Goal: Task Accomplishment & Management: Use online tool/utility

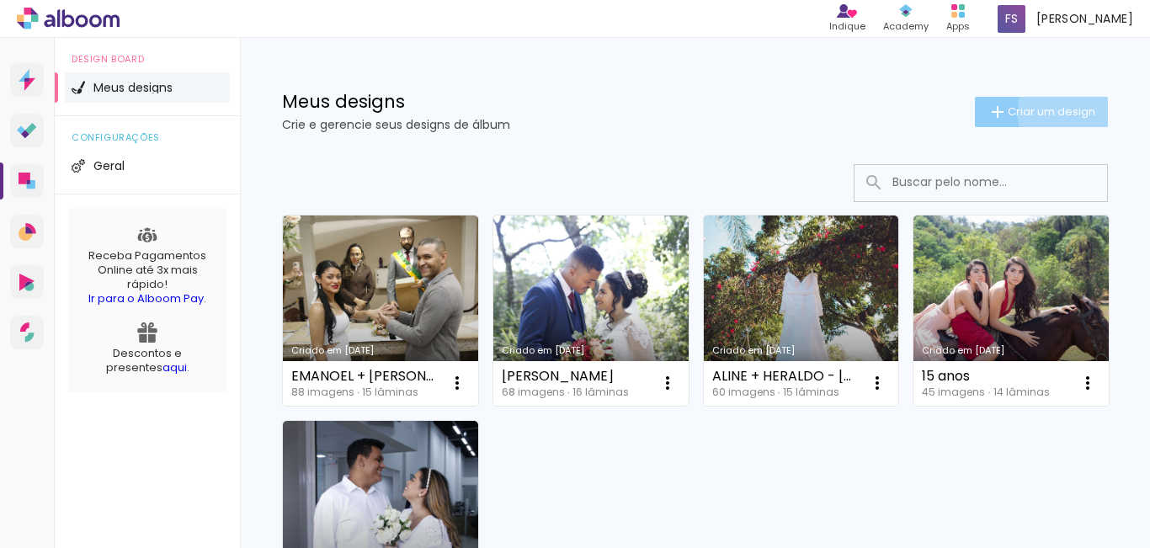
click at [1056, 113] on span "Criar um design" at bounding box center [1052, 111] width 88 height 11
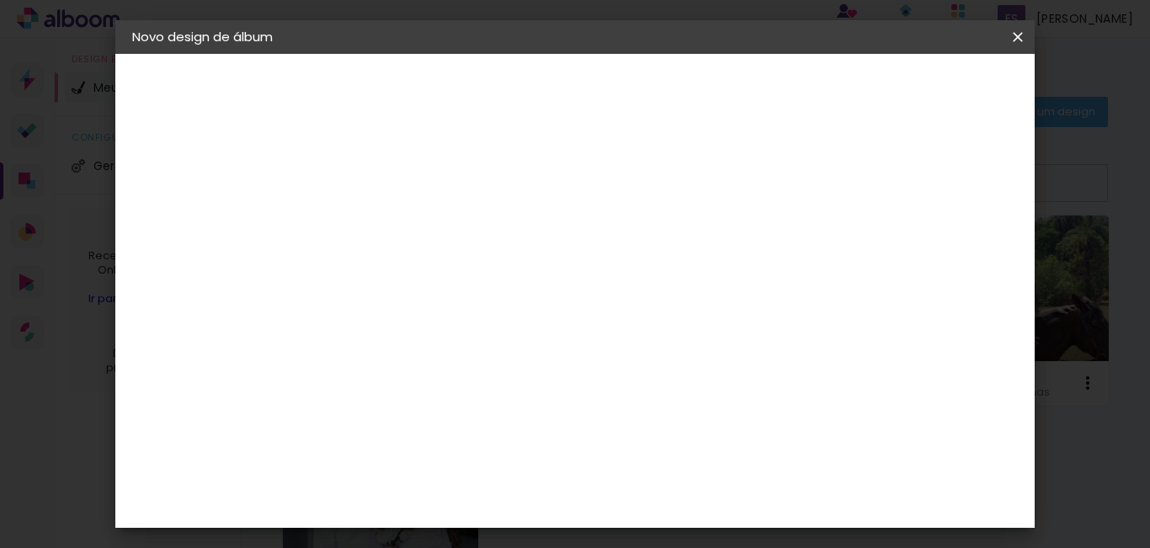
click at [407, 215] on input at bounding box center [407, 226] width 0 height 26
click at [407, 217] on input "sonia" at bounding box center [407, 226] width 0 height 26
type input "sônia"
type paper-input "sônia"
click at [580, 99] on paper-button "Avançar" at bounding box center [539, 89] width 82 height 29
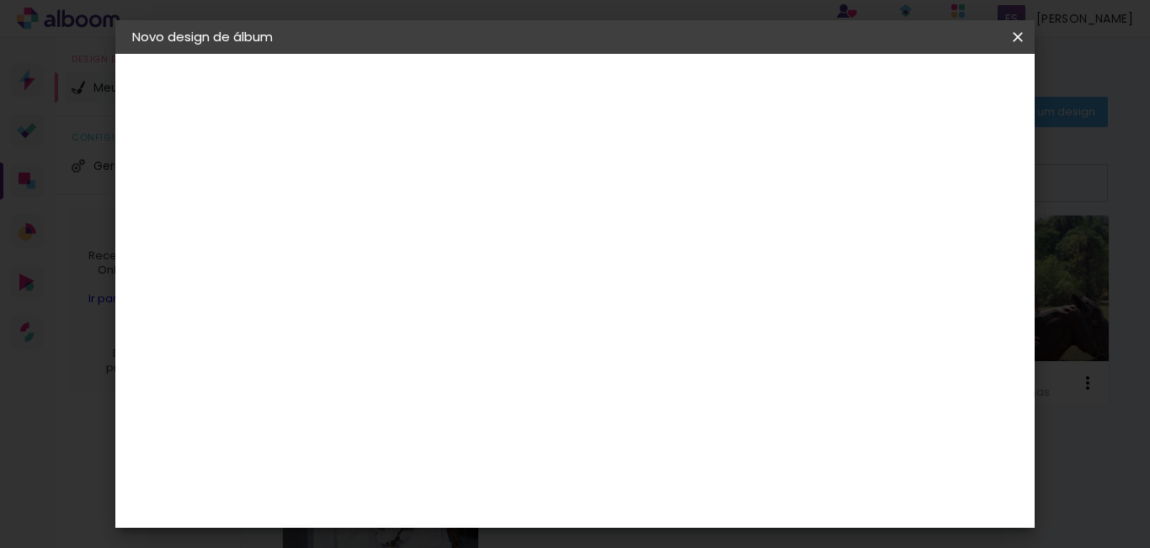
click at [522, 326] on input at bounding box center [450, 320] width 170 height 21
type input "c"
click at [438, 322] on div "Image Studio" at bounding box center [417, 335] width 42 height 27
click at [722, 78] on paper-button "Avançar" at bounding box center [681, 89] width 82 height 29
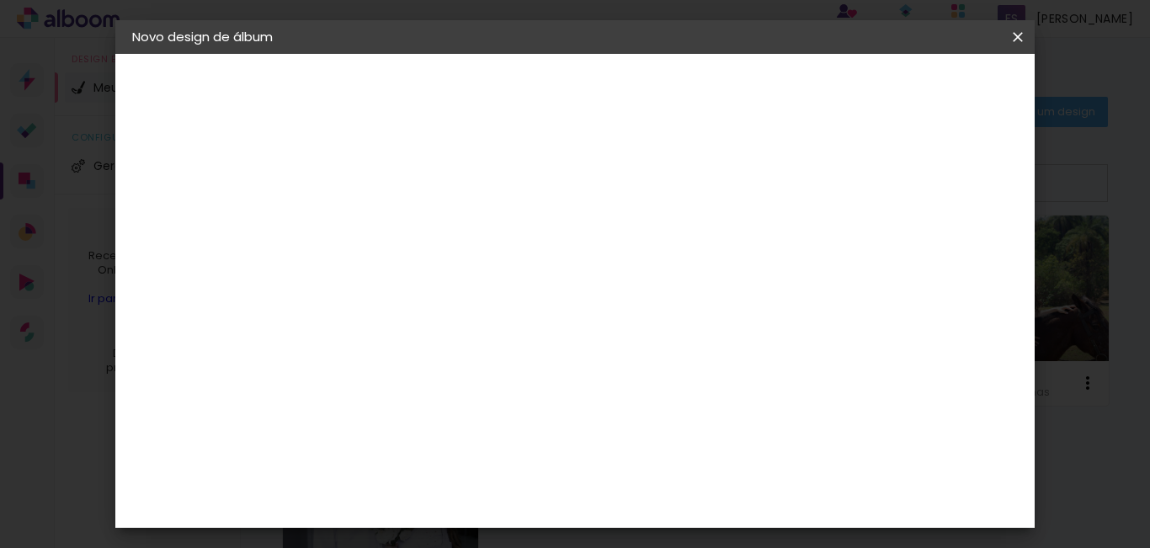
click at [493, 306] on div at bounding box center [450, 307] width 86 height 2
click at [707, 289] on paper-item "Silk" at bounding box center [684, 280] width 337 height 34
click at [614, 282] on input "Silk" at bounding box center [510, 276] width 206 height 26
click at [707, 282] on div at bounding box center [677, 287] width 337 height 67
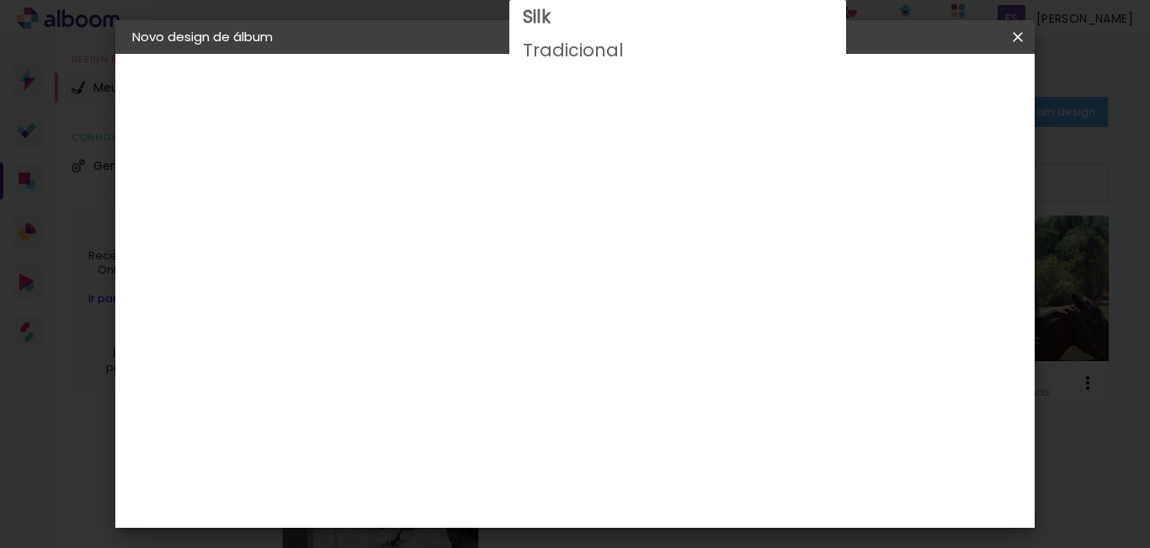
scroll to position [327, 0]
click at [583, 519] on span "30 × 30 cm" at bounding box center [552, 541] width 62 height 45
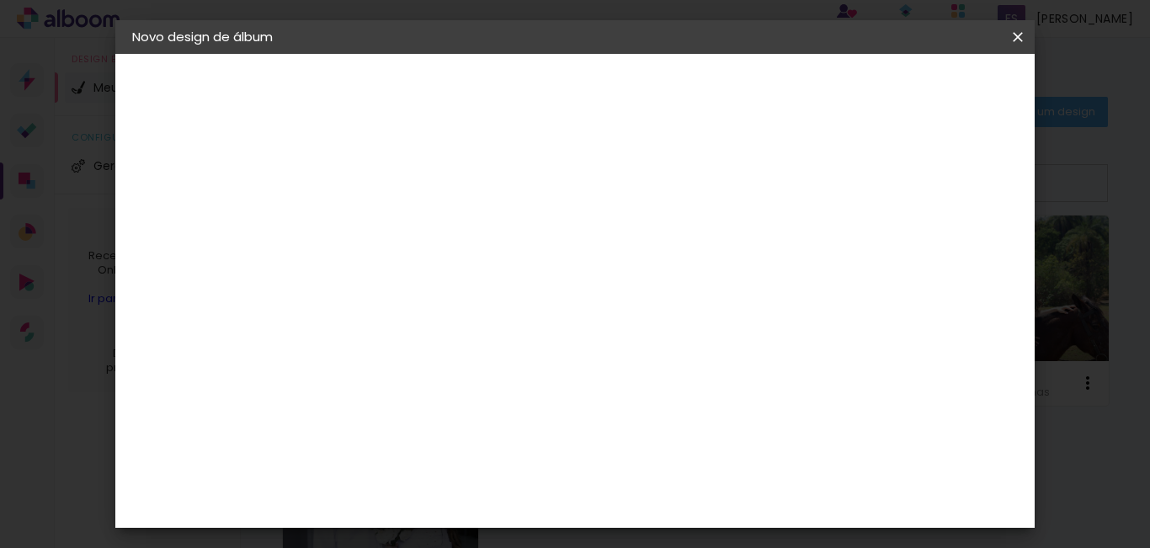
click at [634, 283] on iron-icon at bounding box center [624, 276] width 20 height 20
click at [0, 0] on slot "Tradicional" at bounding box center [0, 0] width 0 height 0
click at [583, 508] on span "30 × 30 cm" at bounding box center [552, 530] width 62 height 45
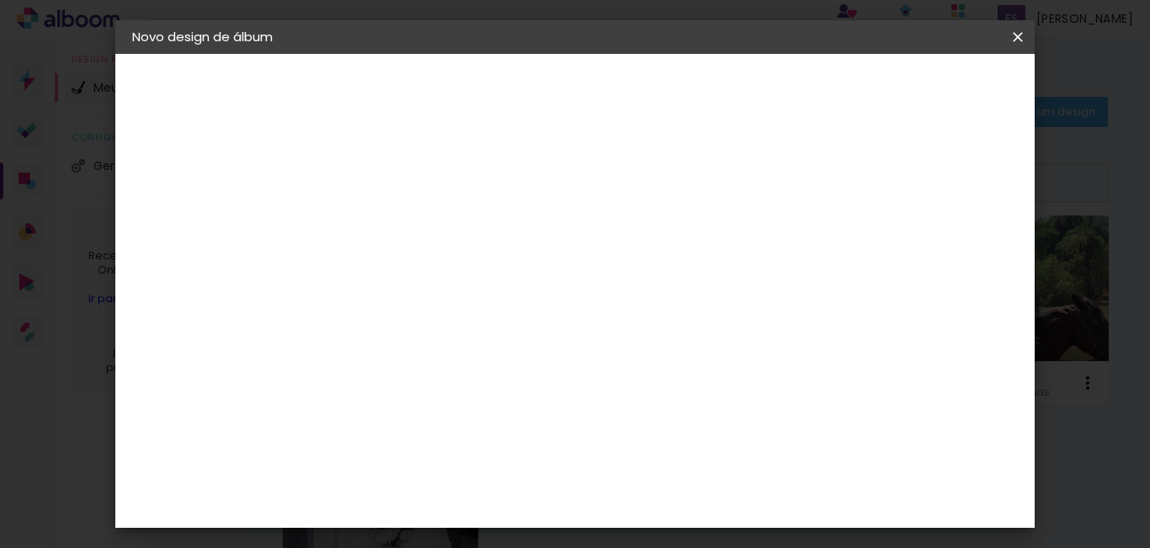
scroll to position [0, 0]
click at [614, 279] on input "Tradicional" at bounding box center [510, 276] width 206 height 26
click at [0, 0] on slot "Silk" at bounding box center [0, 0] width 0 height 0
type input "Silk"
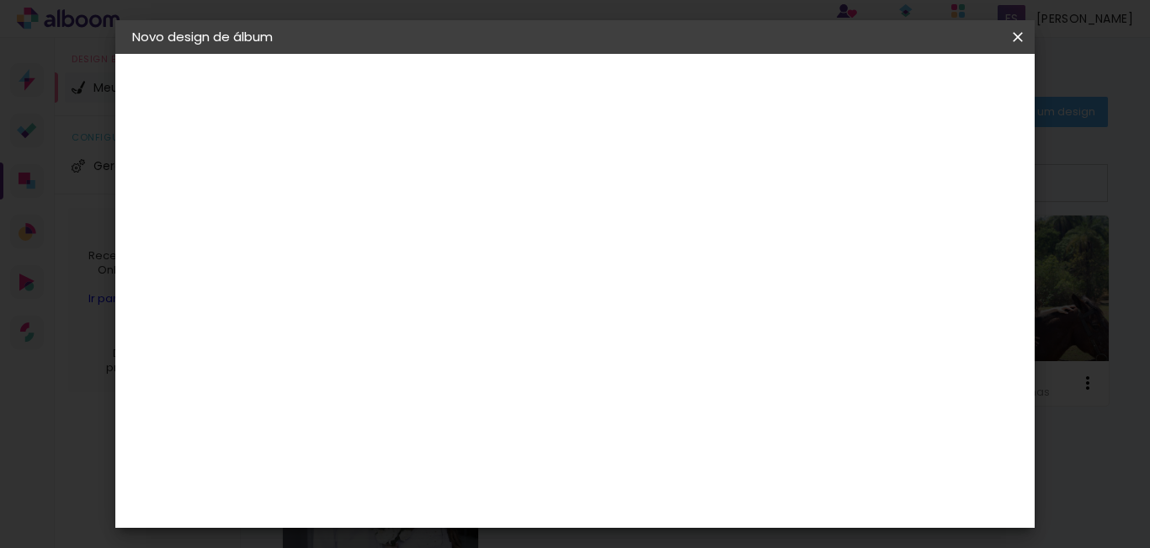
click at [583, 508] on span "30 × 30 cm" at bounding box center [552, 530] width 62 height 45
click at [707, 197] on div "Opções disponíveis Silk Tradicional Tamanho Escolha o tamanho Horizontal Modelo…" at bounding box center [520, 125] width 373 height 143
click at [614, 279] on input "Silk" at bounding box center [510, 276] width 206 height 26
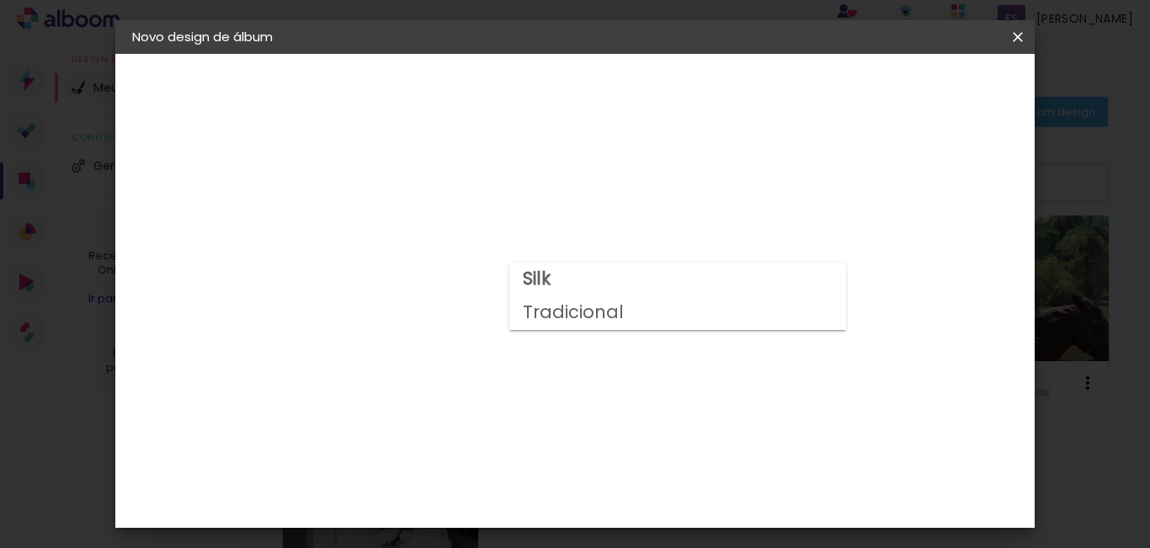
click at [650, 279] on paper-item "Silk" at bounding box center [677, 280] width 337 height 34
click at [634, 278] on iron-icon at bounding box center [624, 276] width 20 height 20
click at [829, 278] on paper-item "Silk" at bounding box center [677, 280] width 337 height 34
click at [707, 197] on div "Opções disponíveis Silk Tradicional Tamanho Escolha o tamanho Horizontal Modelo…" at bounding box center [520, 125] width 373 height 143
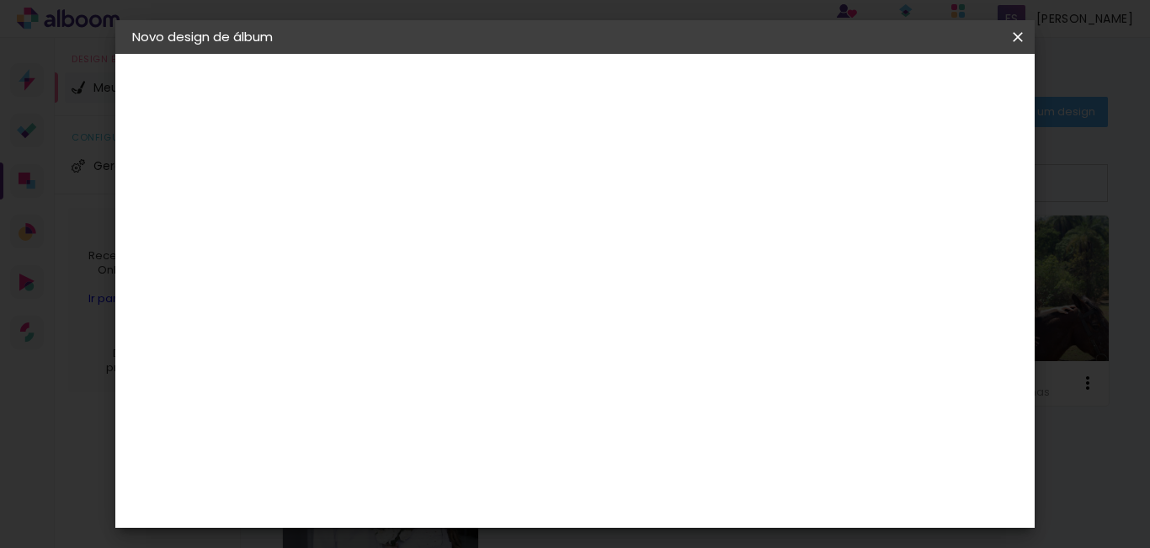
click at [521, 434] on span "30 × 30" at bounding box center [482, 456] width 78 height 45
click at [639, 434] on span "30.5 × 60.6 cm" at bounding box center [611, 456] width 56 height 45
click at [0, 0] on slot "Voltar" at bounding box center [0, 0] width 0 height 0
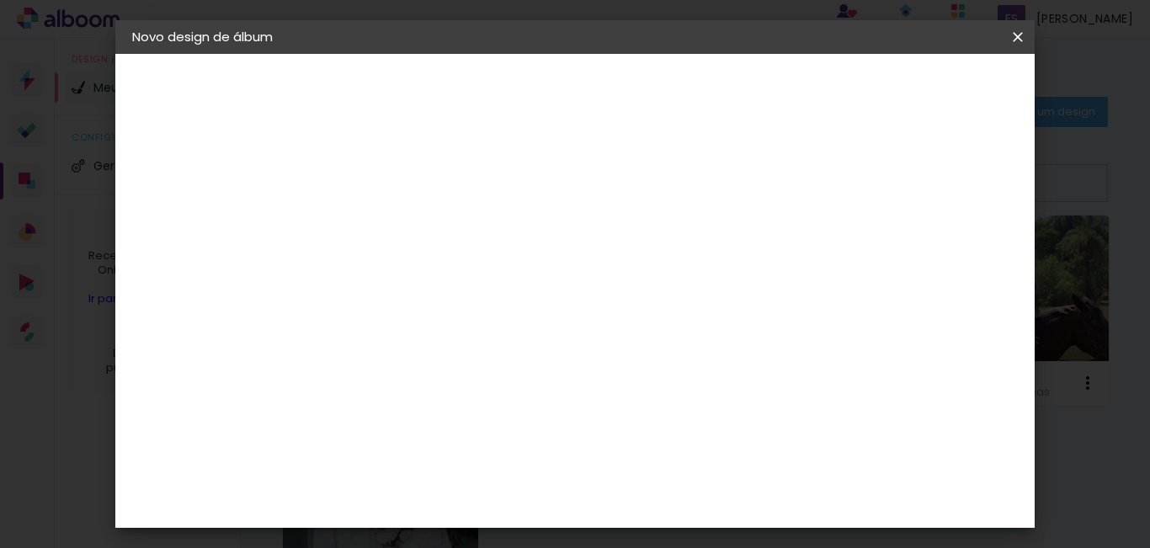
click at [722, 80] on paper-button "Avançar" at bounding box center [681, 89] width 82 height 29
click at [0, 0] on slot "Avançar" at bounding box center [0, 0] width 0 height 0
click at [734, 89] on span "Iniciar design" at bounding box center [711, 95] width 46 height 24
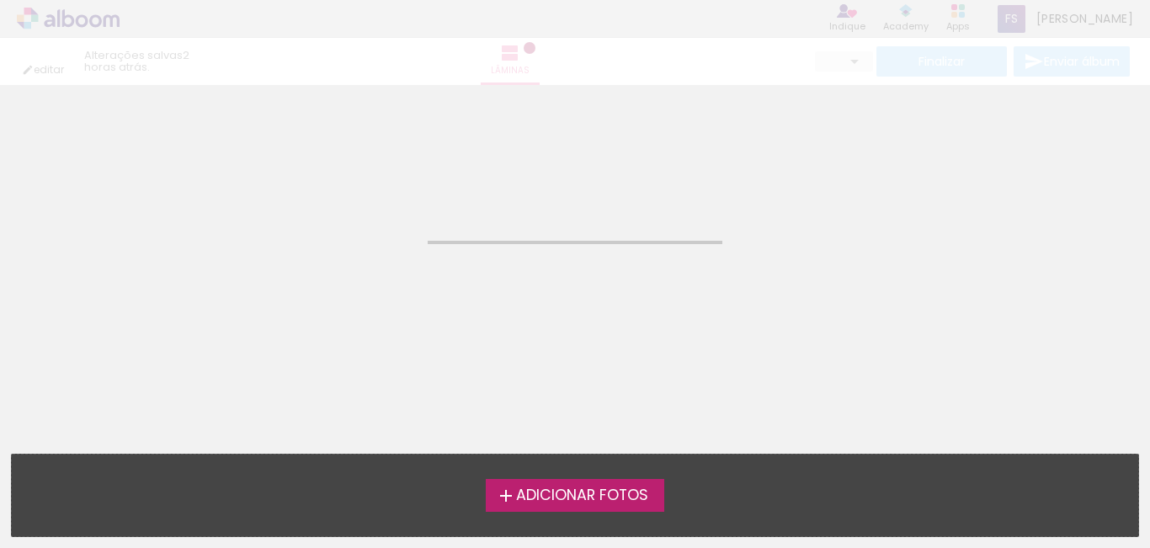
click at [580, 488] on span "Adicionar Fotos" at bounding box center [582, 495] width 132 height 15
click at [0, 0] on input "file" at bounding box center [0, 0] width 0 height 0
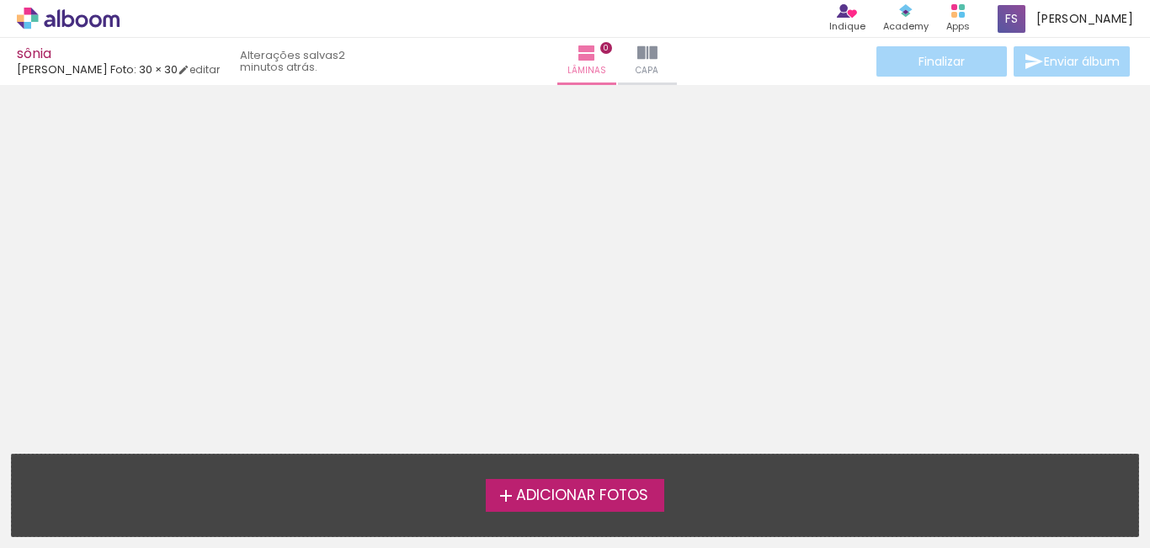
click at [538, 489] on span "Adicionar Fotos" at bounding box center [582, 495] width 132 height 15
click at [0, 0] on input "file" at bounding box center [0, 0] width 0 height 0
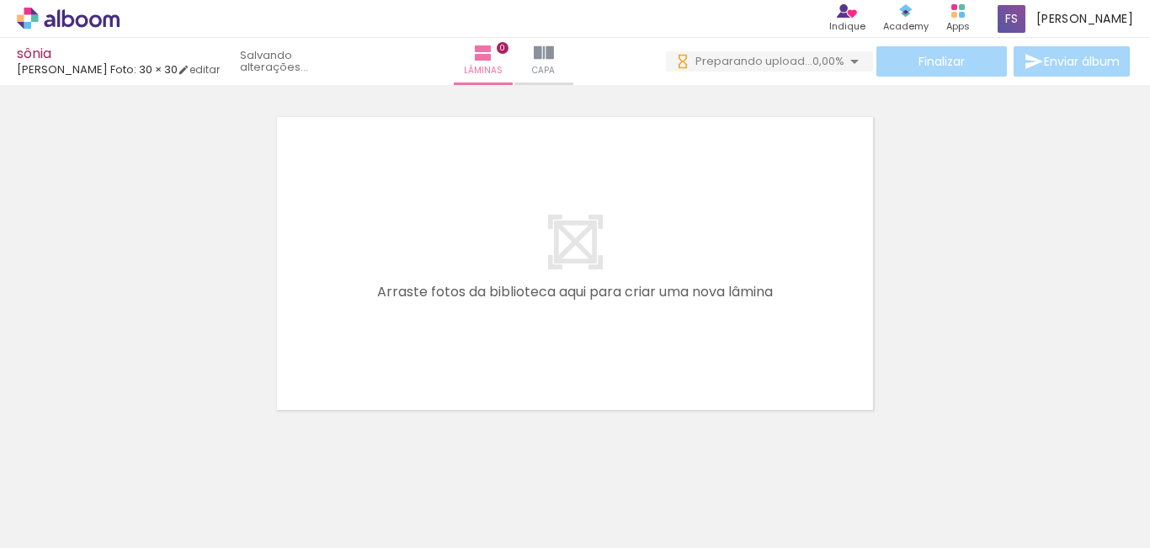
drag, startPoint x: 191, startPoint y: 510, endPoint x: 412, endPoint y: 364, distance: 264.8
click at [412, 364] on quentale-workspace at bounding box center [575, 274] width 1150 height 548
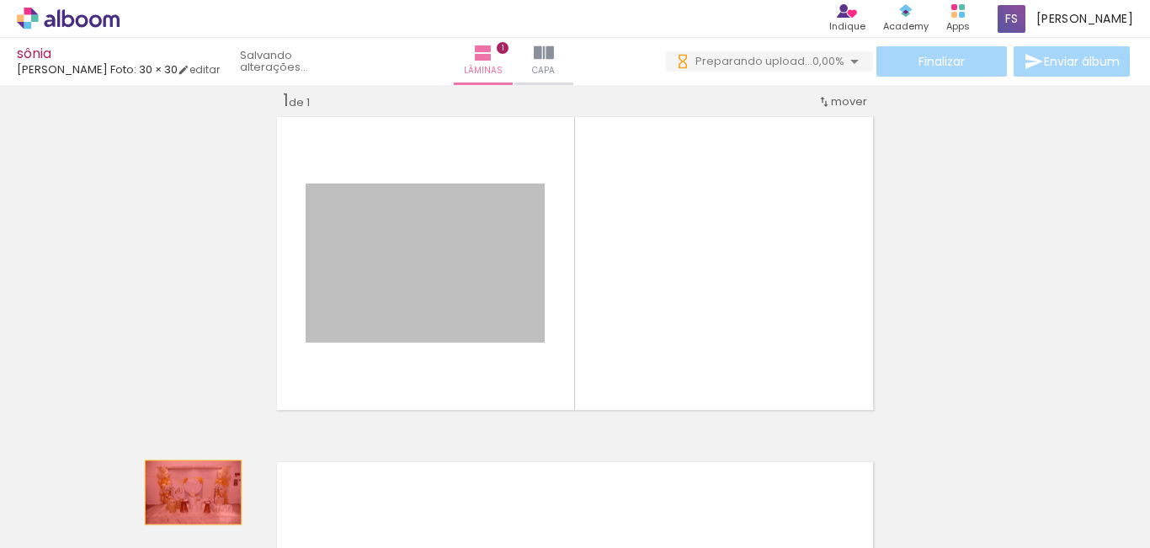
drag, startPoint x: 375, startPoint y: 316, endPoint x: 187, endPoint y: 492, distance: 258.5
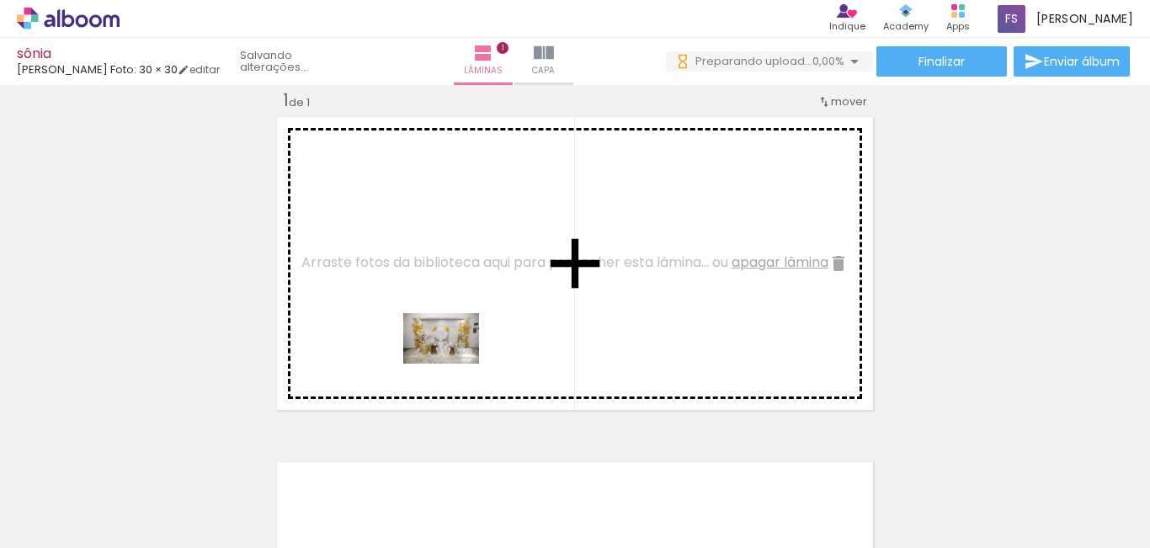
drag, startPoint x: 182, startPoint y: 505, endPoint x: 454, endPoint y: 364, distance: 306.5
click at [454, 364] on quentale-workspace at bounding box center [575, 274] width 1150 height 548
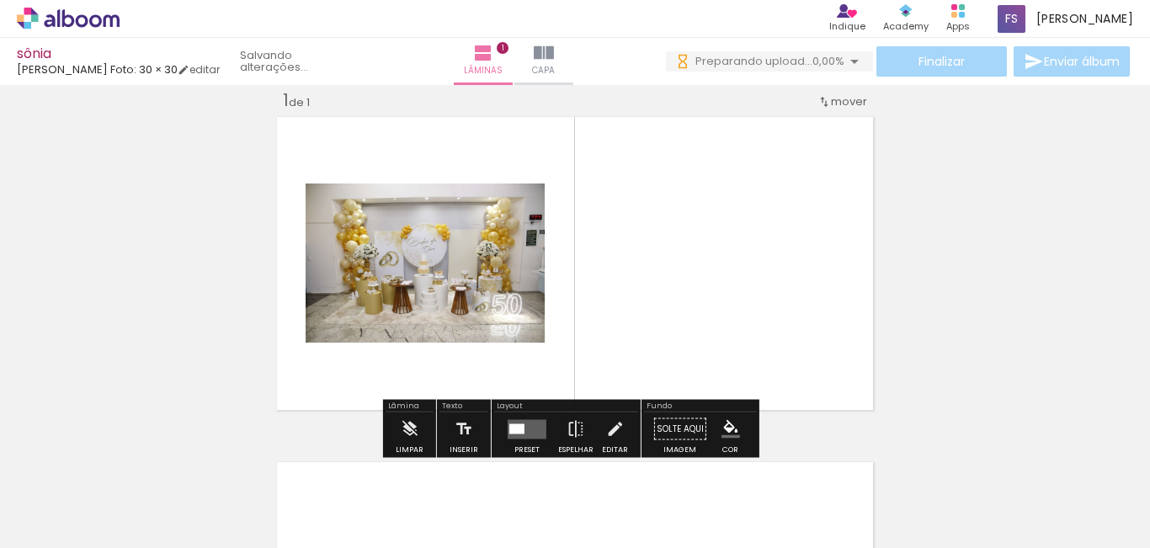
scroll to position [106, 0]
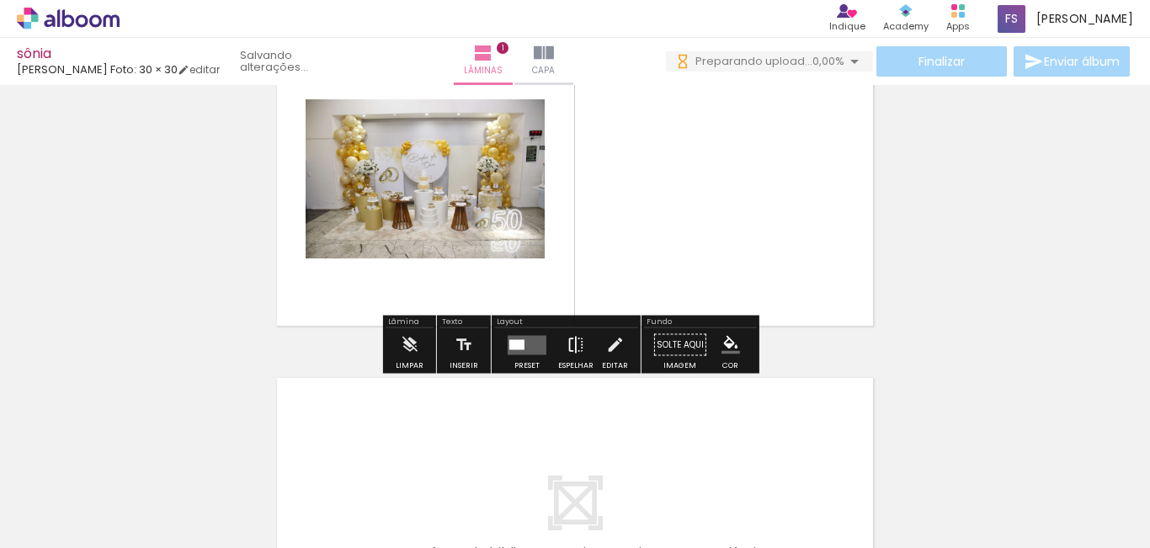
click at [571, 349] on iron-icon at bounding box center [576, 345] width 19 height 34
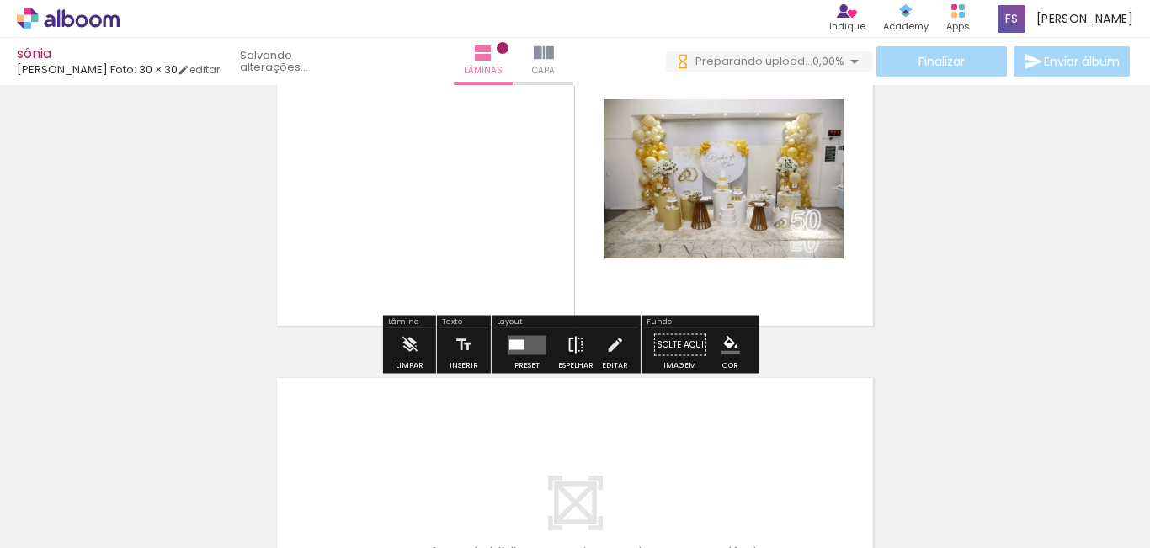
click at [567, 349] on iron-icon at bounding box center [576, 345] width 19 height 34
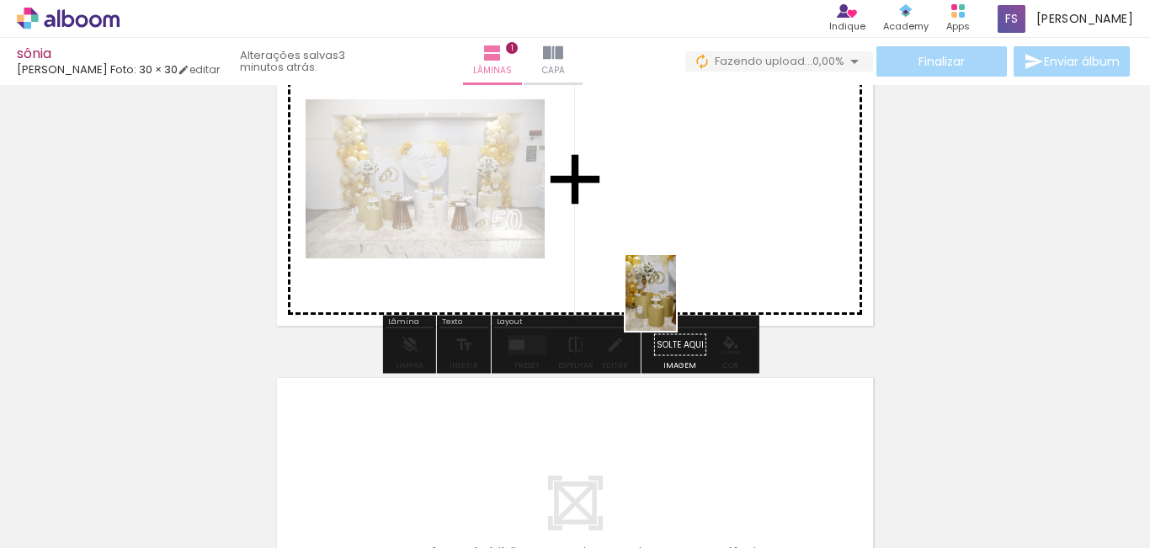
drag, startPoint x: 262, startPoint y: 503, endPoint x: 694, endPoint y: 279, distance: 486.5
click at [694, 279] on quentale-workspace at bounding box center [575, 274] width 1150 height 548
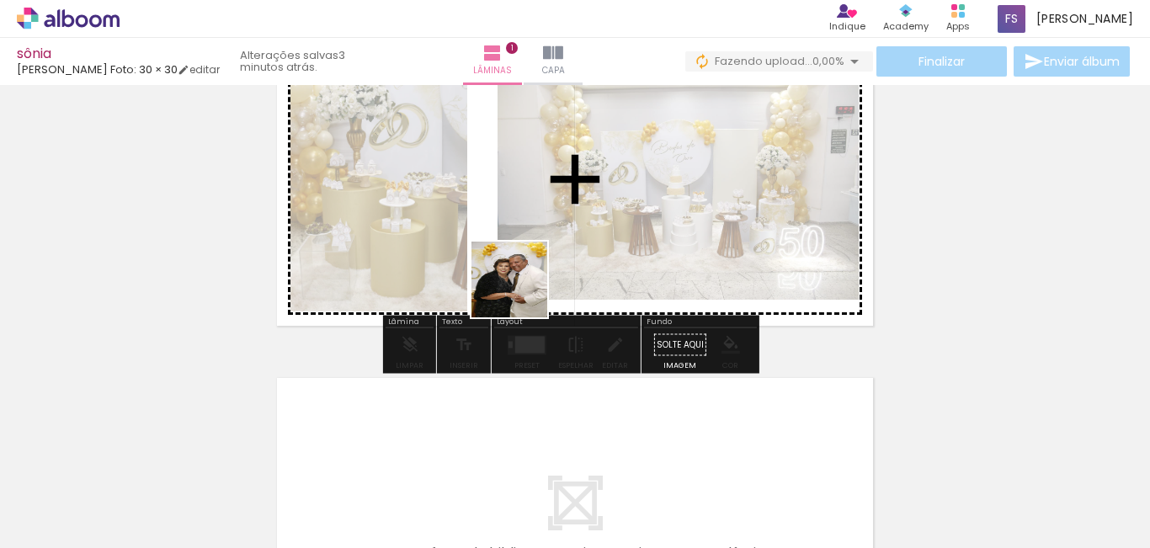
drag, startPoint x: 544, startPoint y: 495, endPoint x: 520, endPoint y: 278, distance: 218.5
click at [520, 278] on quentale-workspace at bounding box center [575, 274] width 1150 height 548
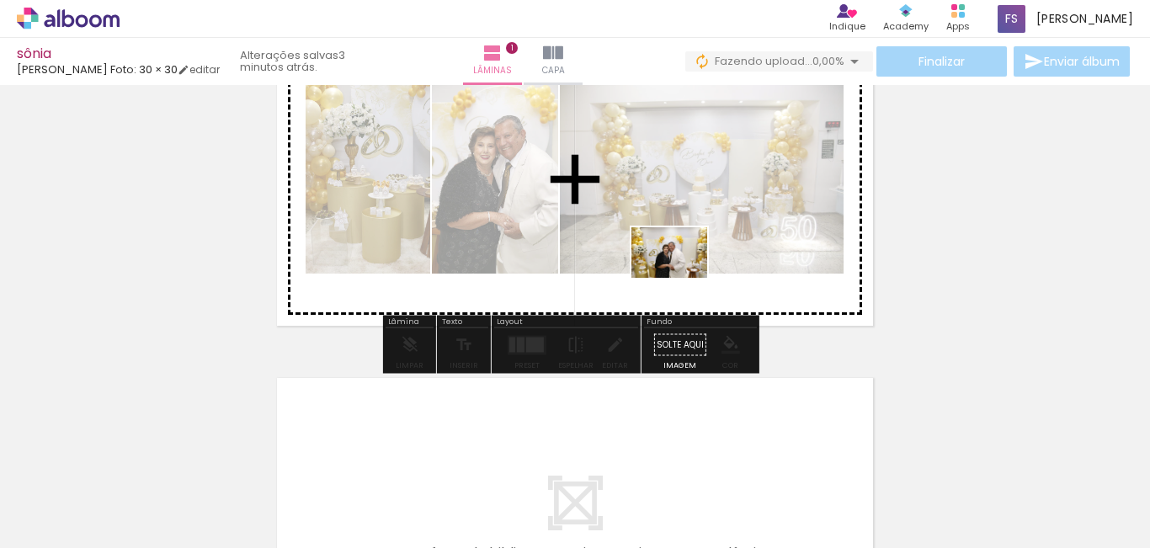
drag, startPoint x: 652, startPoint y: 488, endPoint x: 682, endPoint y: 278, distance: 212.5
click at [682, 278] on quentale-workspace at bounding box center [575, 274] width 1150 height 548
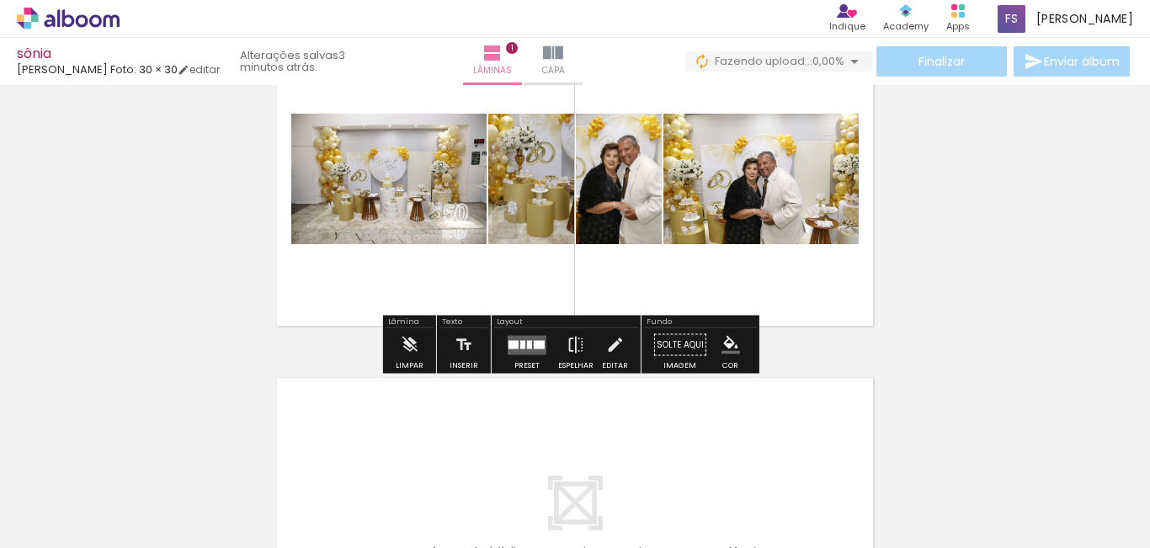
click at [527, 343] on div at bounding box center [529, 344] width 5 height 8
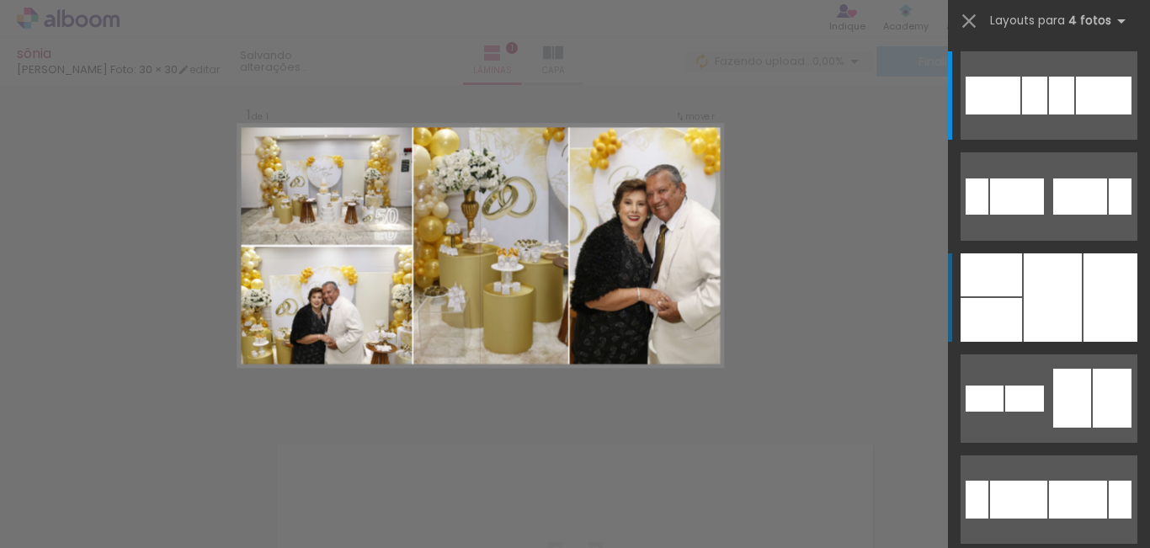
scroll to position [22, 0]
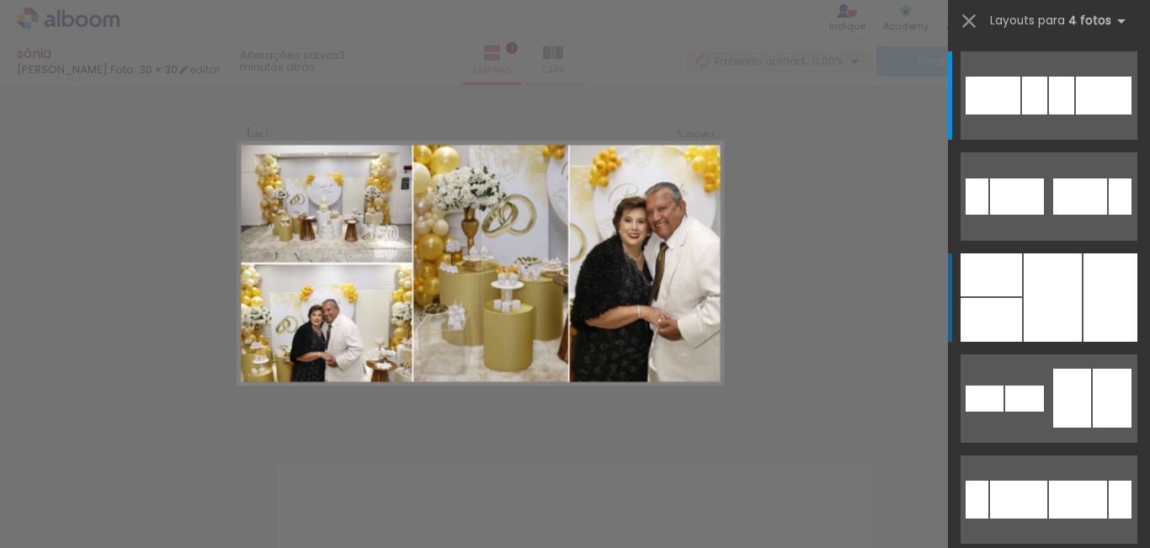
click at [1002, 279] on div at bounding box center [991, 274] width 61 height 43
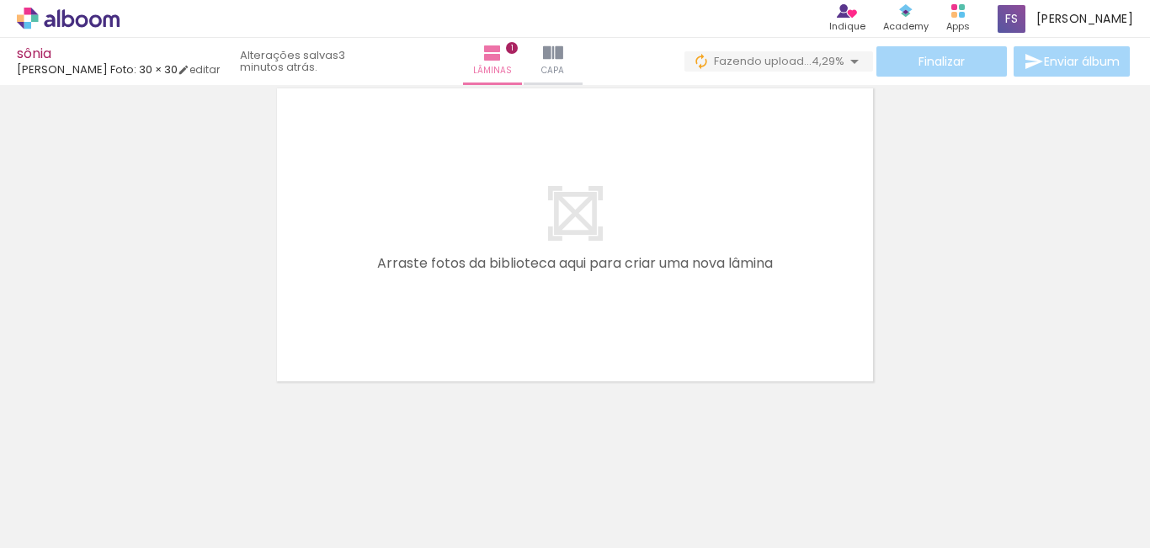
scroll to position [398, 0]
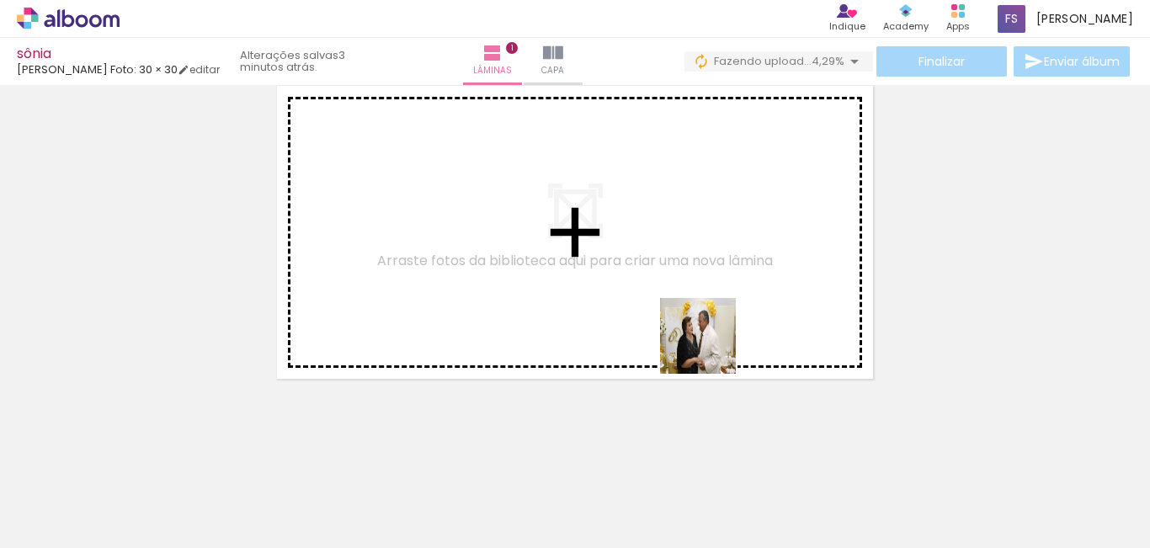
drag, startPoint x: 756, startPoint y: 500, endPoint x: 698, endPoint y: 323, distance: 186.1
click at [698, 323] on quentale-workspace at bounding box center [575, 274] width 1150 height 548
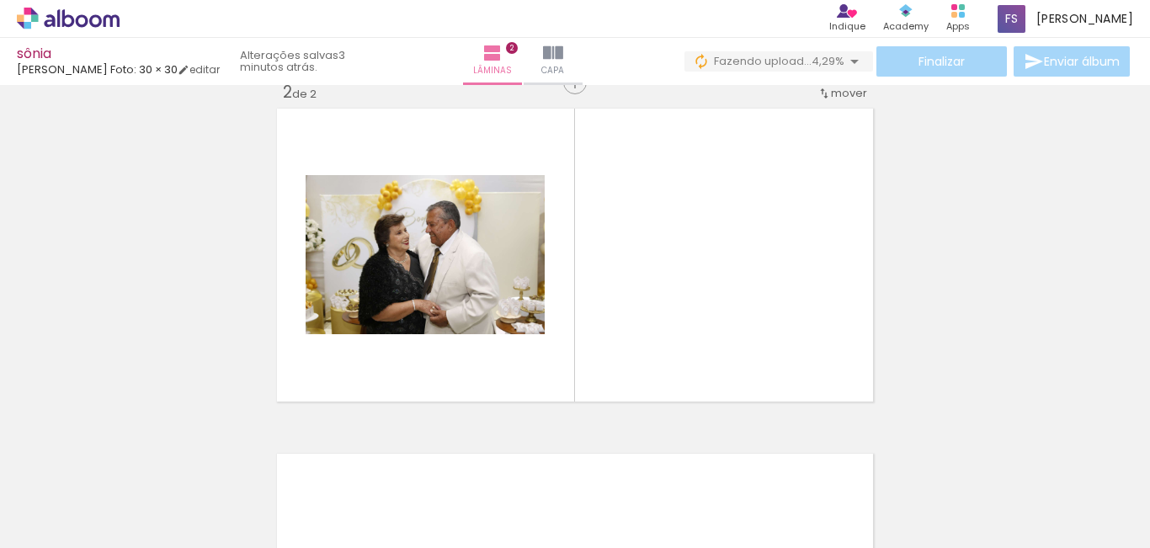
scroll to position [367, 0]
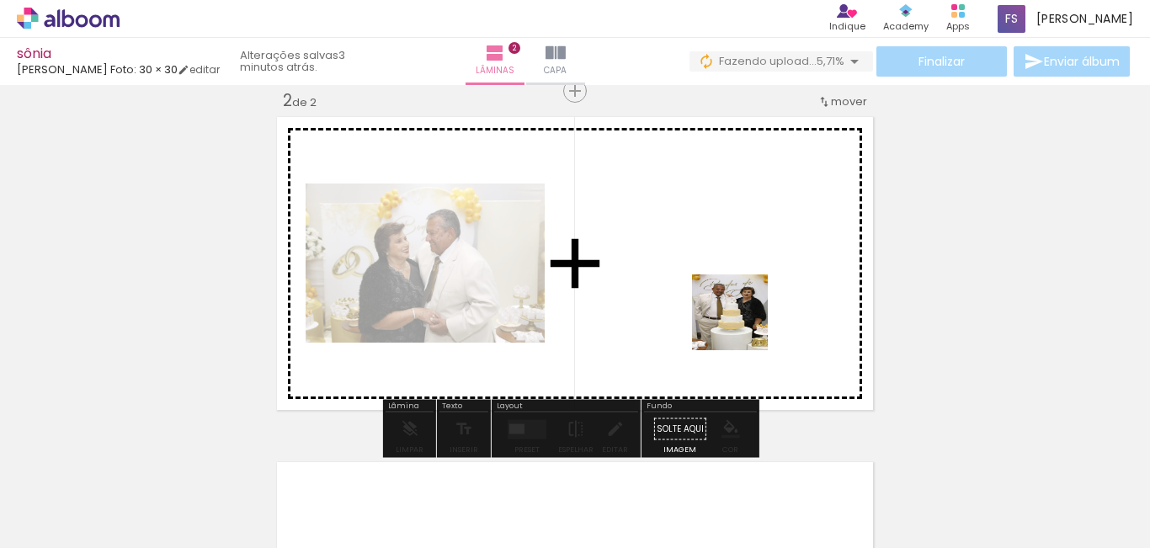
drag, startPoint x: 834, startPoint y: 492, endPoint x: 742, endPoint y: 325, distance: 191.0
click at [742, 325] on quentale-workspace at bounding box center [575, 274] width 1150 height 548
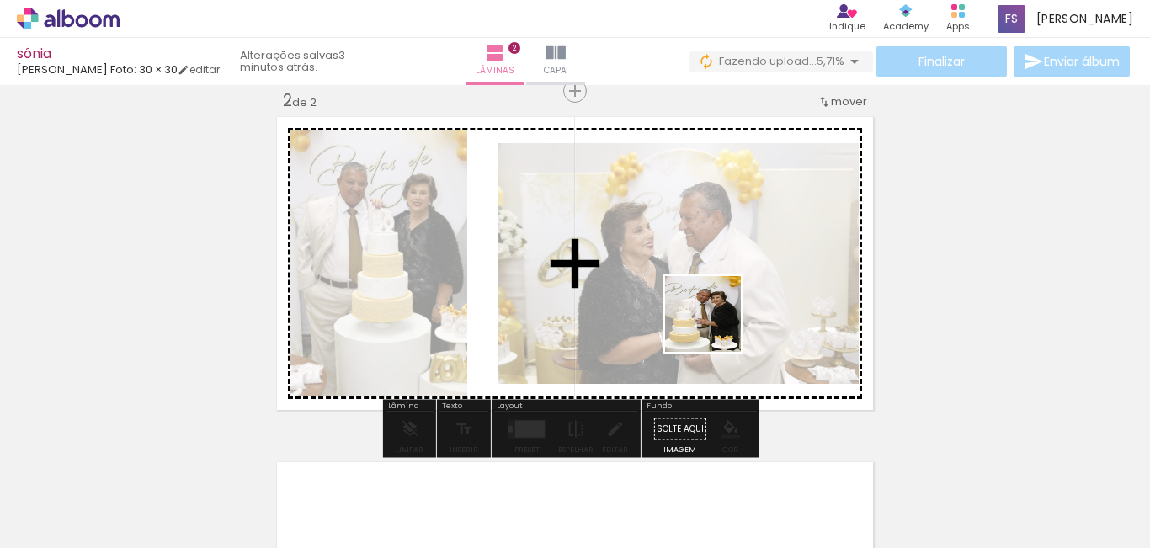
drag, startPoint x: 929, startPoint y: 493, endPoint x: 700, endPoint y: 317, distance: 289.4
click at [700, 317] on quentale-workspace at bounding box center [575, 274] width 1150 height 548
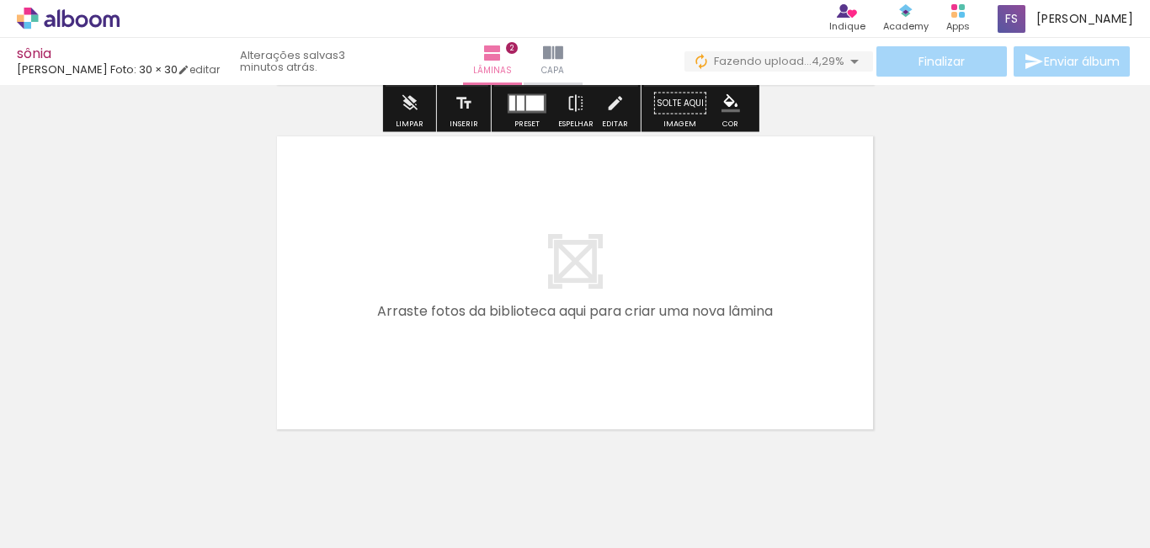
scroll to position [704, 0]
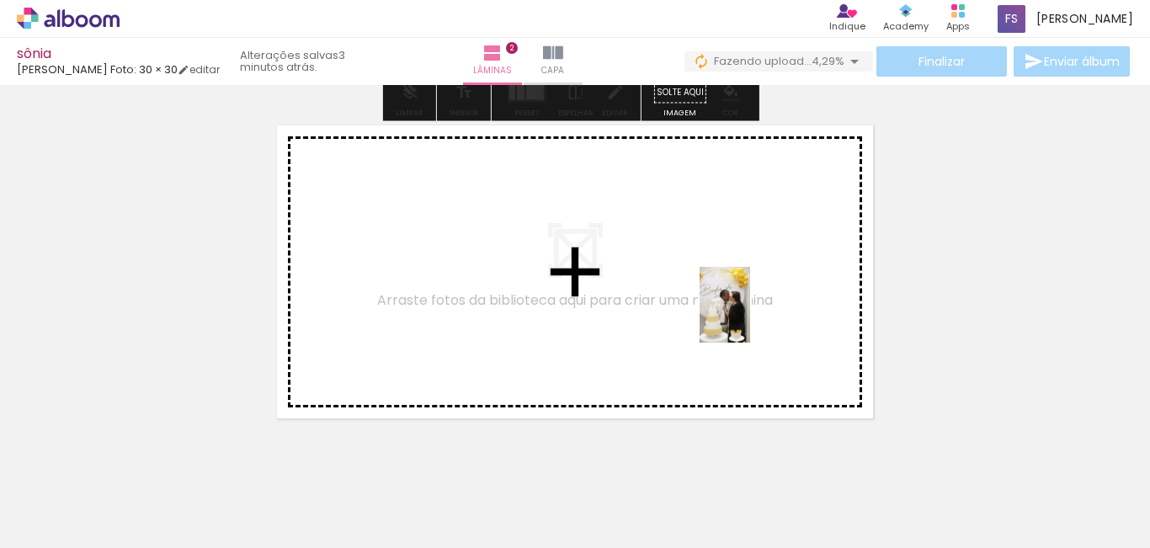
drag, startPoint x: 1020, startPoint y: 483, endPoint x: 750, endPoint y: 317, distance: 317.1
click at [750, 317] on quentale-workspace at bounding box center [575, 274] width 1150 height 548
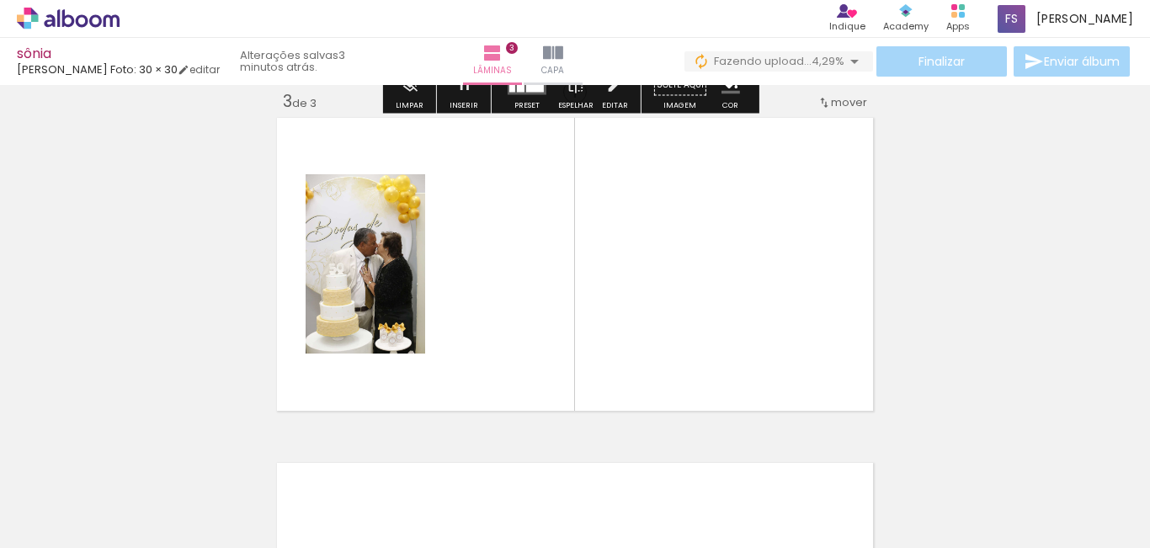
scroll to position [712, 0]
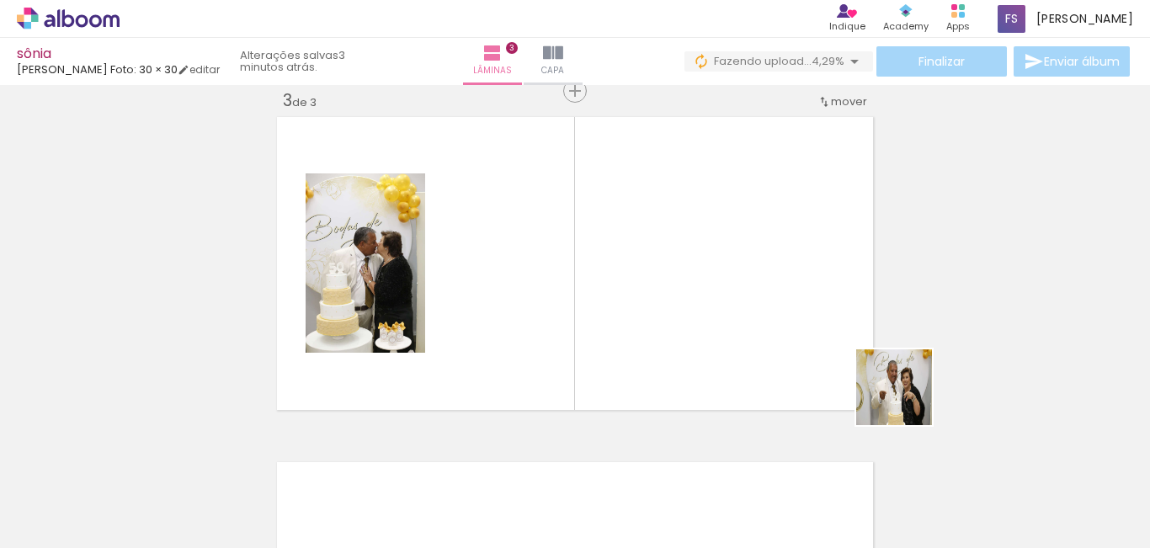
drag, startPoint x: 1108, startPoint y: 489, endPoint x: 671, endPoint y: 320, distance: 468.5
click at [671, 320] on quentale-workspace at bounding box center [575, 274] width 1150 height 548
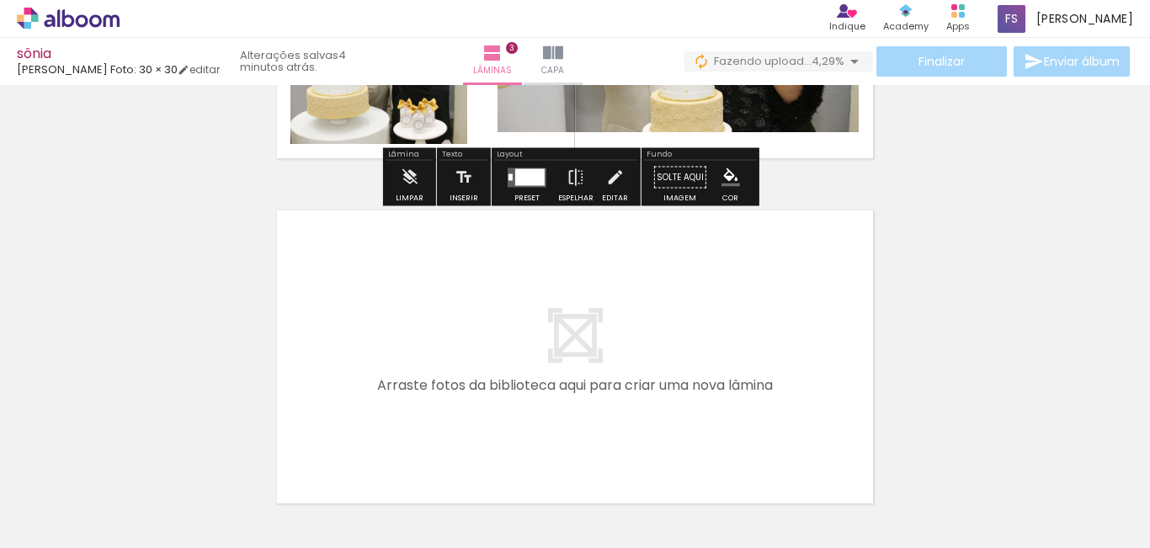
scroll to position [965, 0]
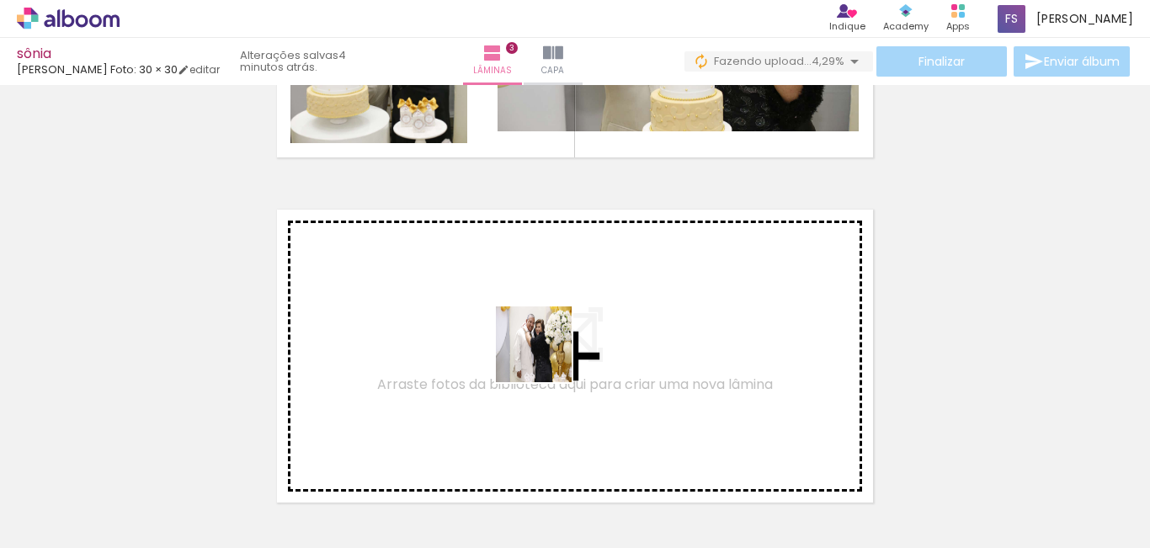
drag, startPoint x: 480, startPoint y: 494, endPoint x: 606, endPoint y: 483, distance: 126.7
click at [547, 355] on quentale-workspace at bounding box center [575, 274] width 1150 height 548
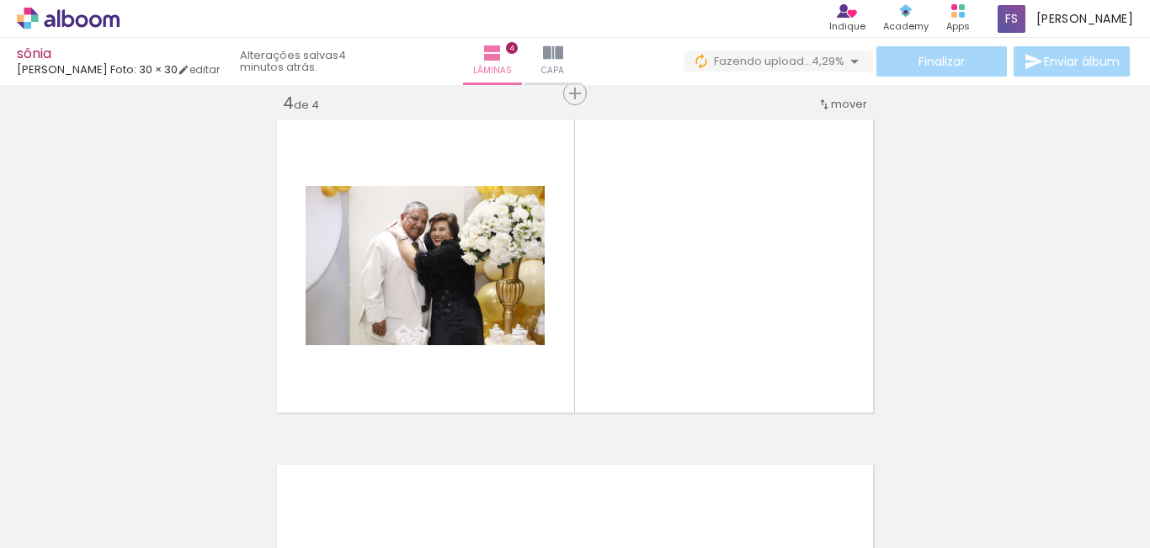
scroll to position [1057, 0]
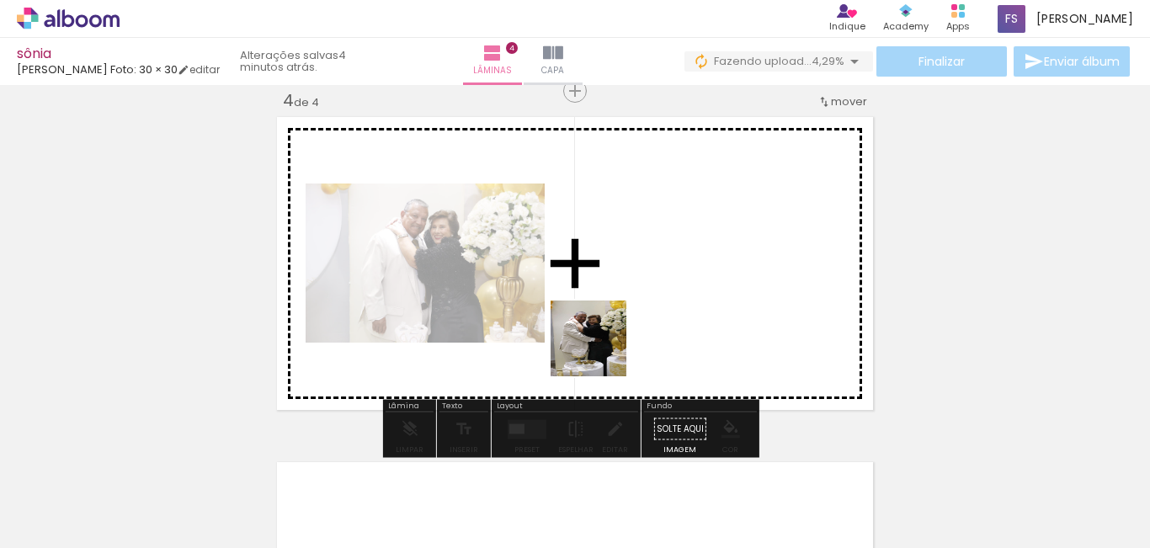
drag, startPoint x: 577, startPoint y: 496, endPoint x: 664, endPoint y: 467, distance: 91.3
click at [602, 350] on quentale-workspace at bounding box center [575, 274] width 1150 height 548
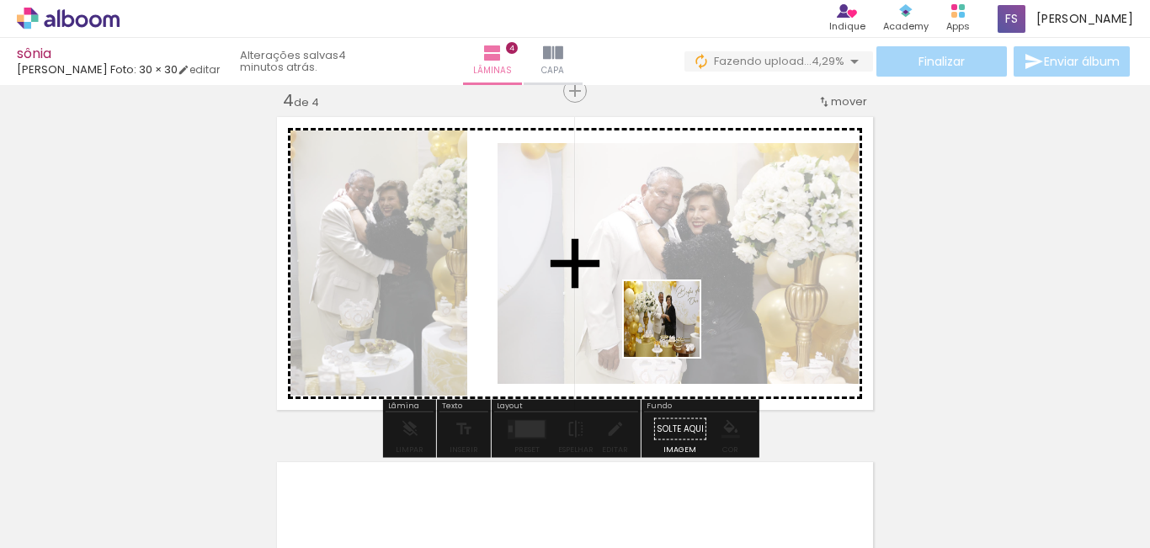
drag, startPoint x: 671, startPoint y: 500, endPoint x: 674, endPoint y: 332, distance: 168.4
click at [674, 332] on quentale-workspace at bounding box center [575, 274] width 1150 height 548
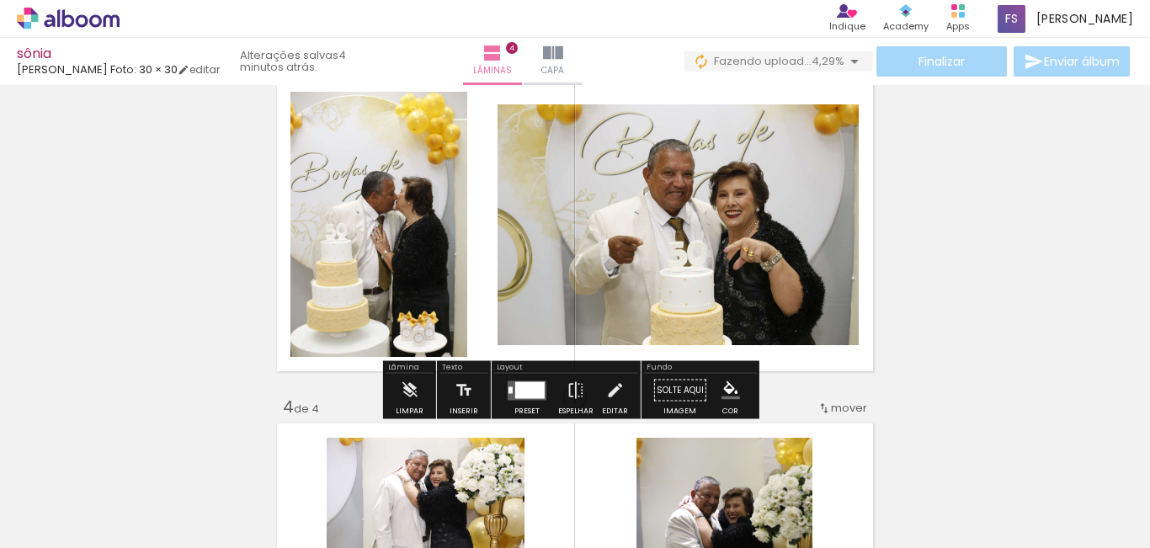
scroll to position [721, 0]
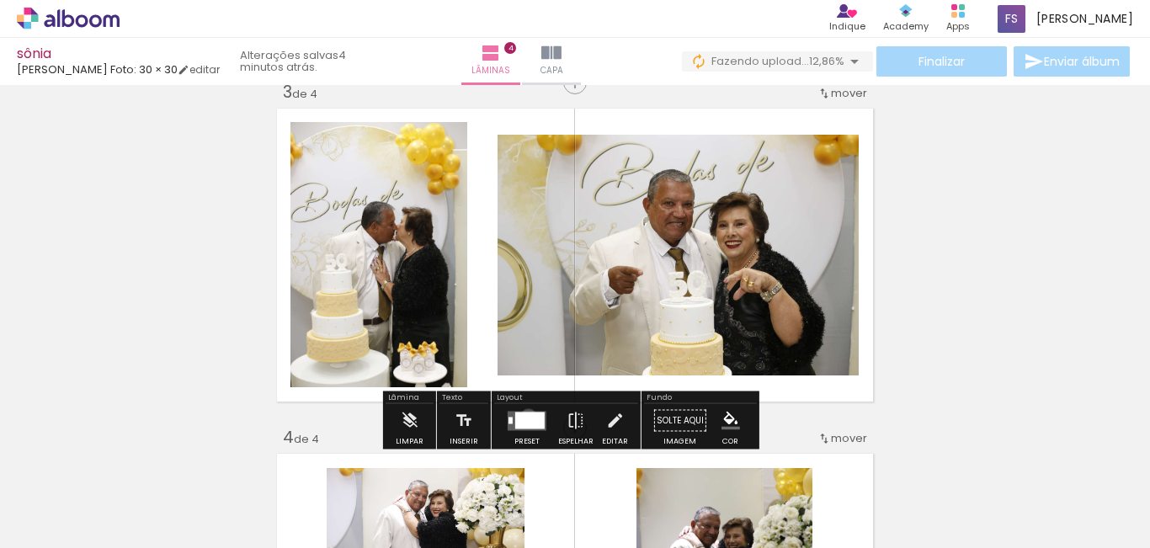
click at [524, 418] on div at bounding box center [529, 420] width 29 height 17
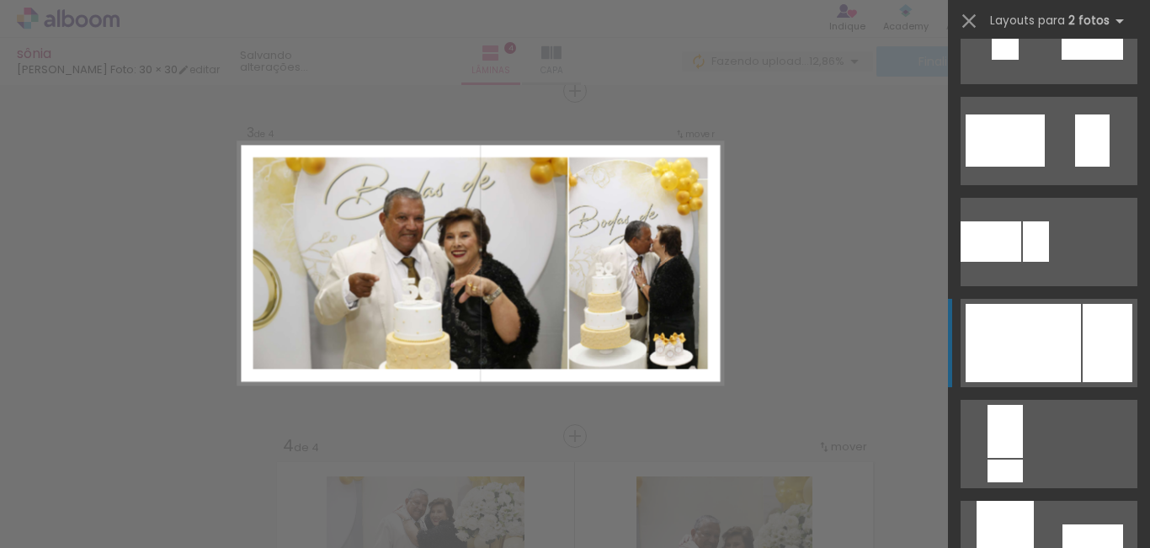
scroll to position [589, 0]
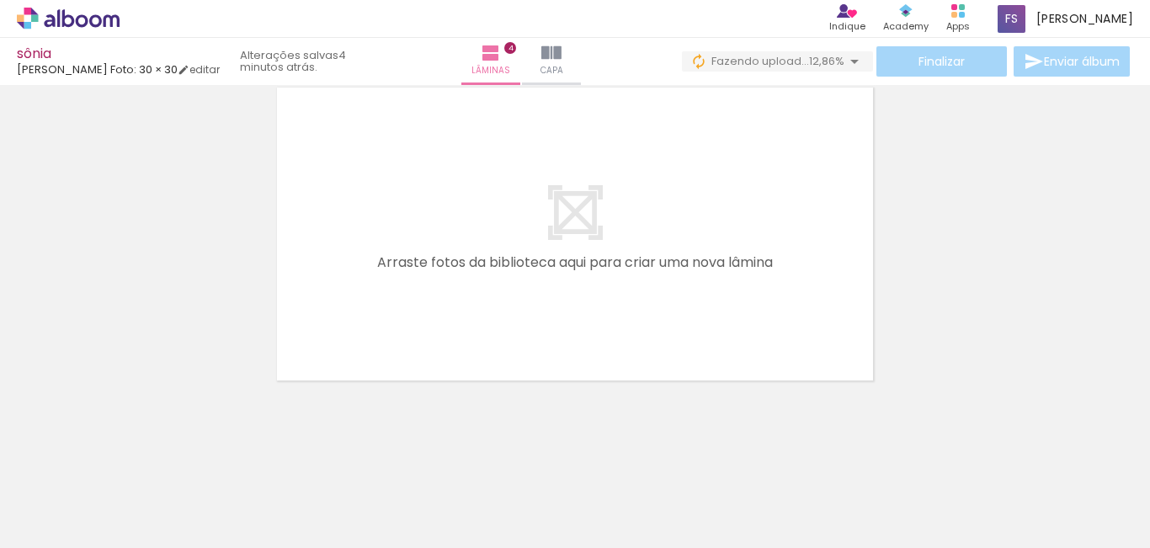
scroll to position [1434, 0]
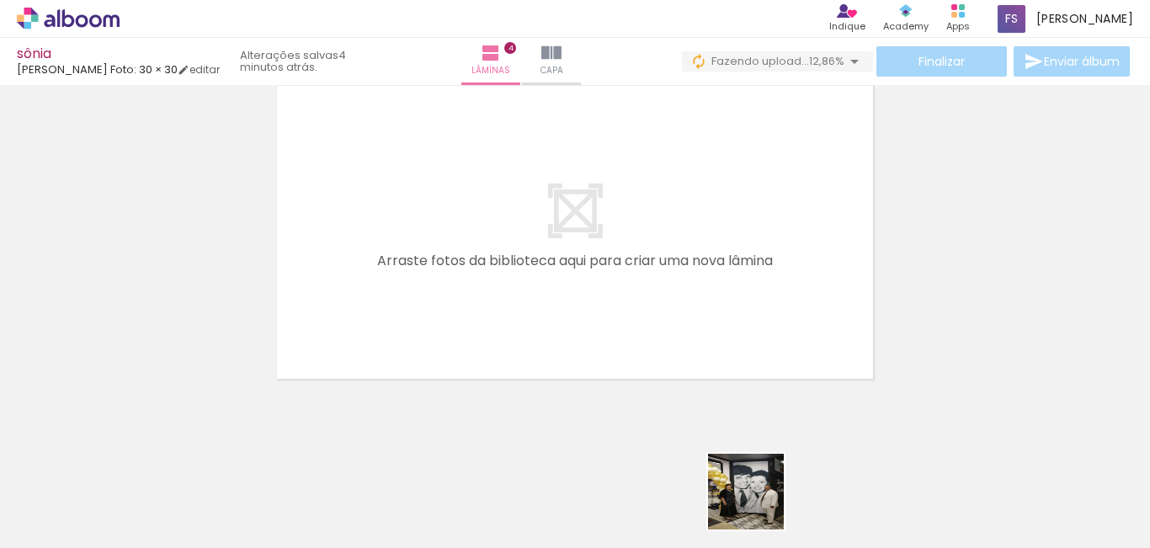
drag, startPoint x: 761, startPoint y: 516, endPoint x: 847, endPoint y: 475, distance: 95.3
click at [705, 314] on quentale-workspace at bounding box center [575, 274] width 1150 height 548
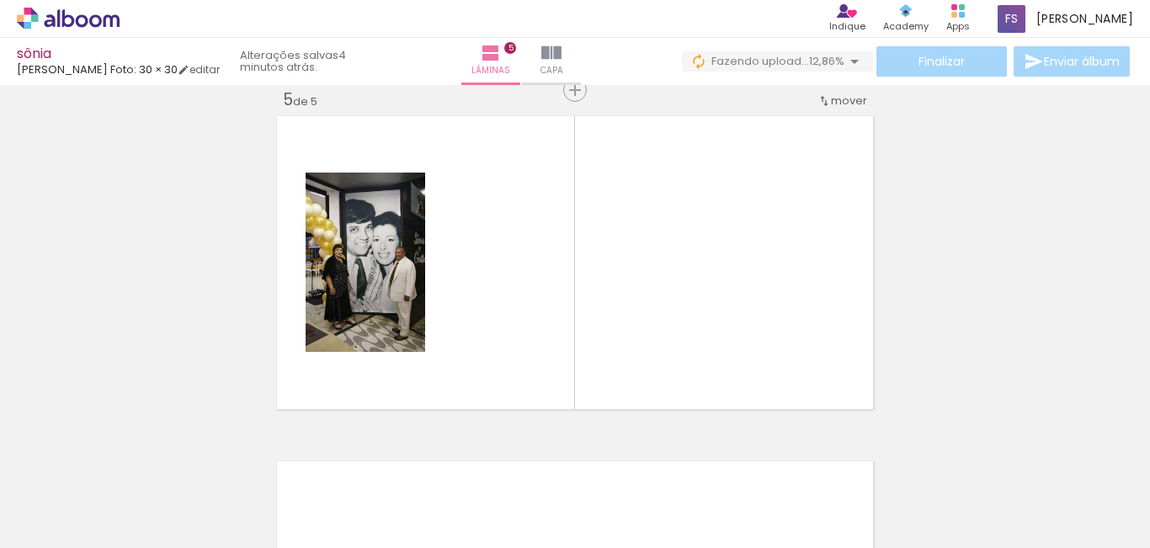
scroll to position [1402, 0]
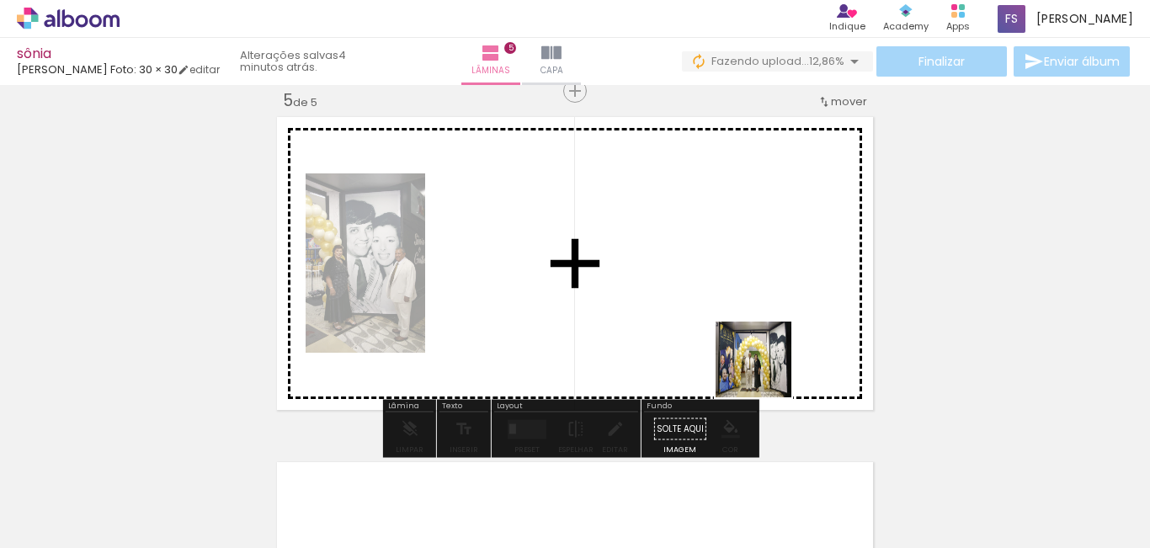
drag, startPoint x: 847, startPoint y: 494, endPoint x: 733, endPoint y: 344, distance: 188.1
click at [733, 344] on quentale-workspace at bounding box center [575, 274] width 1150 height 548
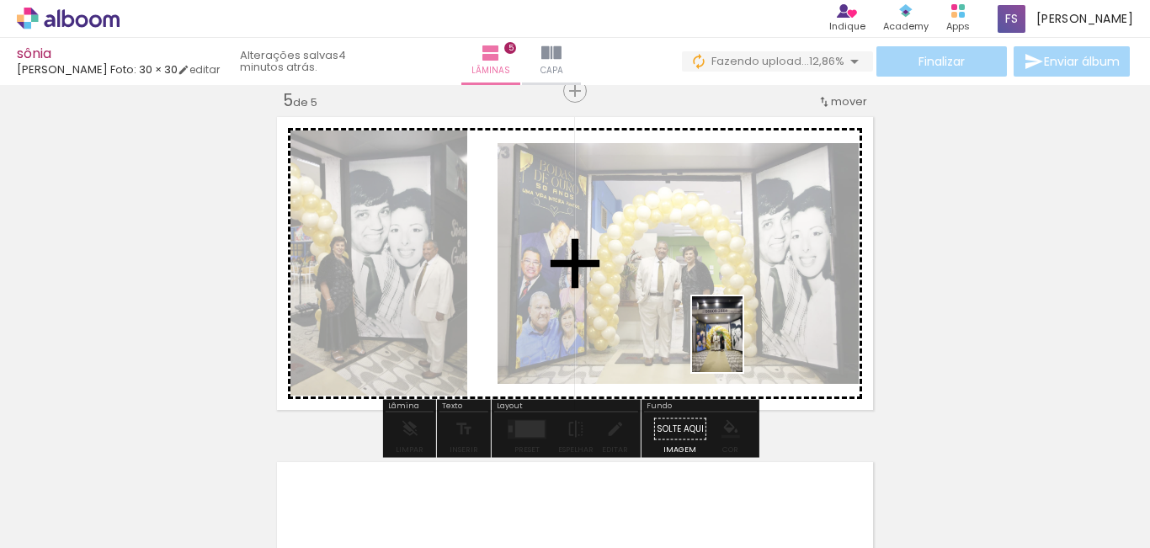
drag, startPoint x: 929, startPoint y: 501, endPoint x: 742, endPoint y: 347, distance: 242.2
click at [742, 347] on quentale-workspace at bounding box center [575, 274] width 1150 height 548
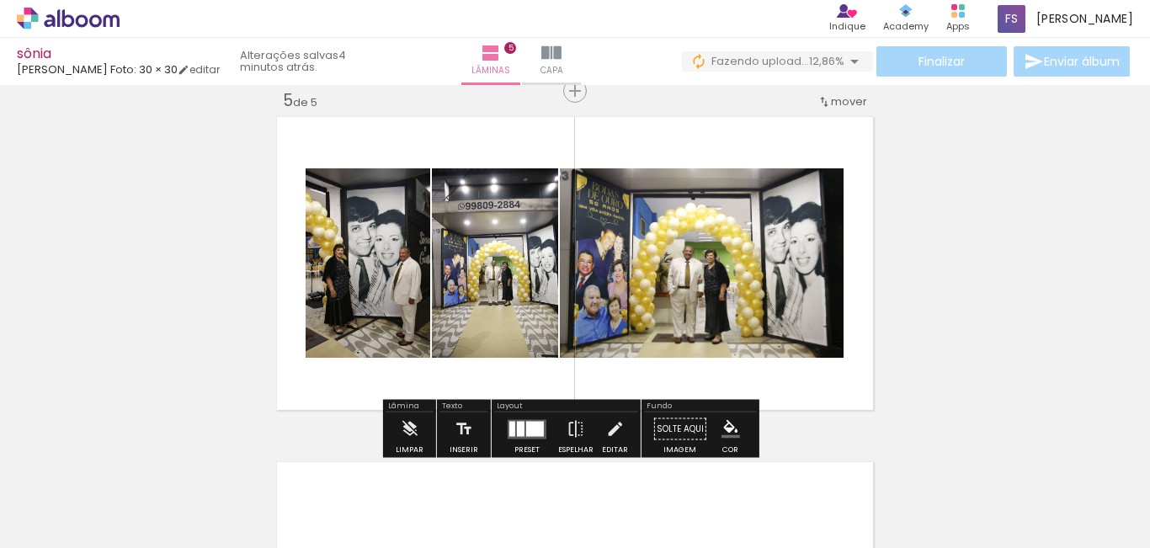
click at [521, 423] on quentale-layouter at bounding box center [527, 428] width 39 height 19
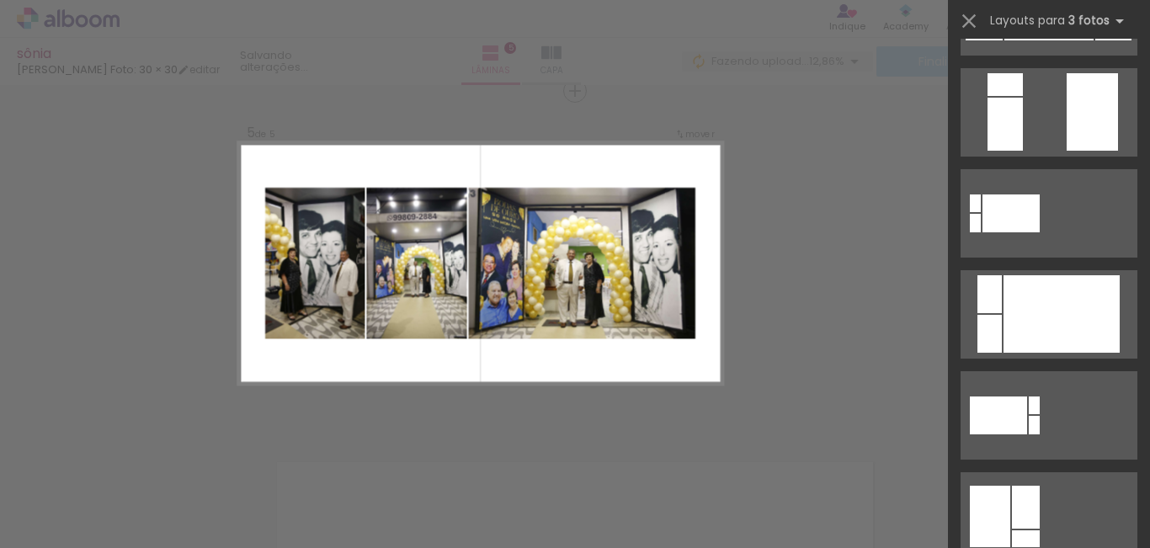
scroll to position [0, 0]
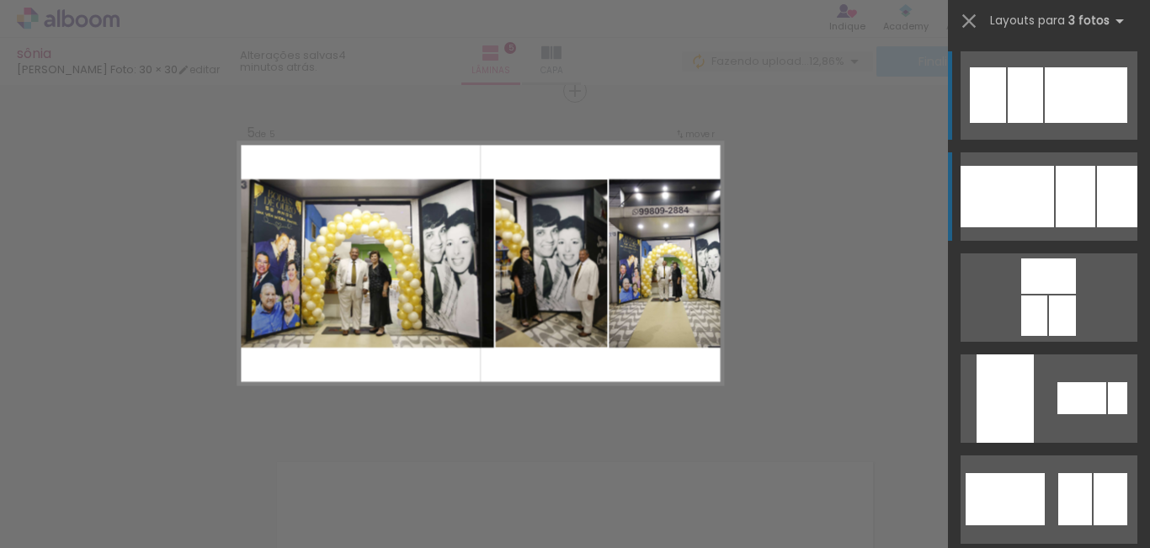
click at [1034, 187] on div at bounding box center [1007, 196] width 93 height 61
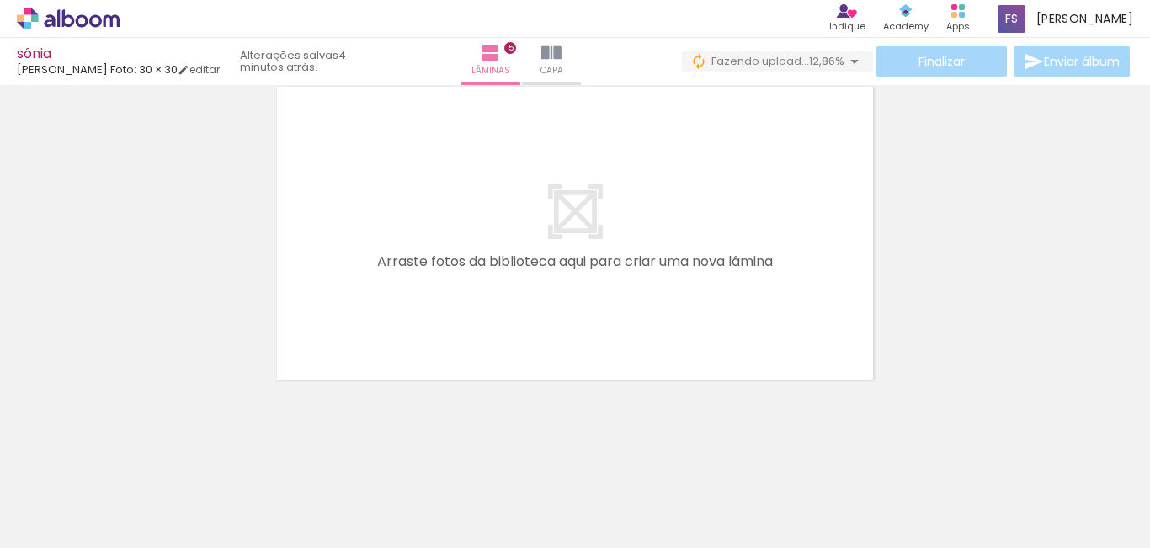
scroll to position [1779, 0]
drag, startPoint x: 1117, startPoint y: 498, endPoint x: 910, endPoint y: 431, distance: 217.8
click at [685, 308] on quentale-workspace at bounding box center [575, 274] width 1150 height 548
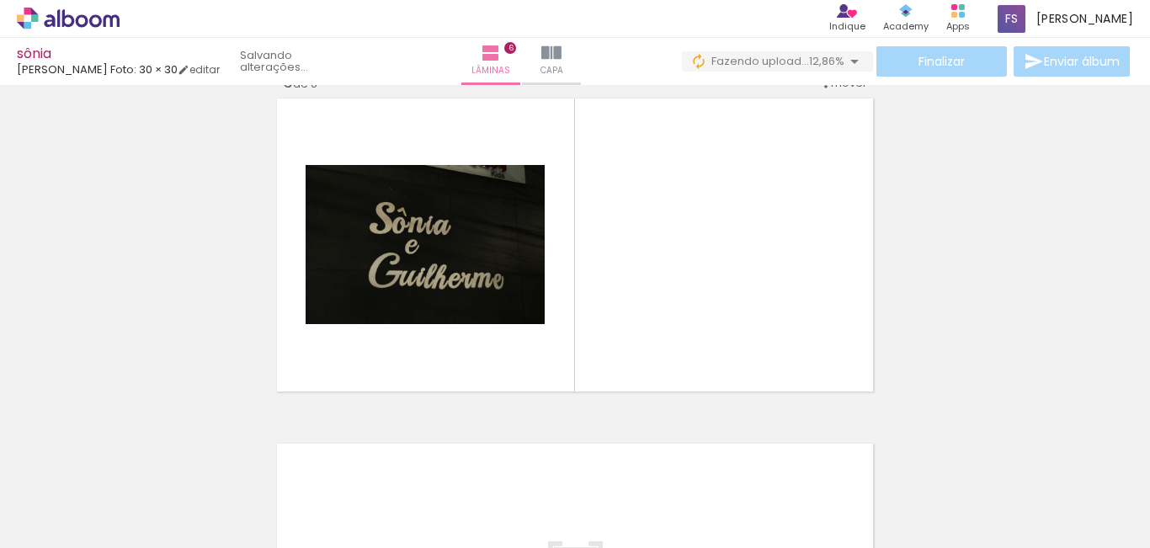
scroll to position [1748, 0]
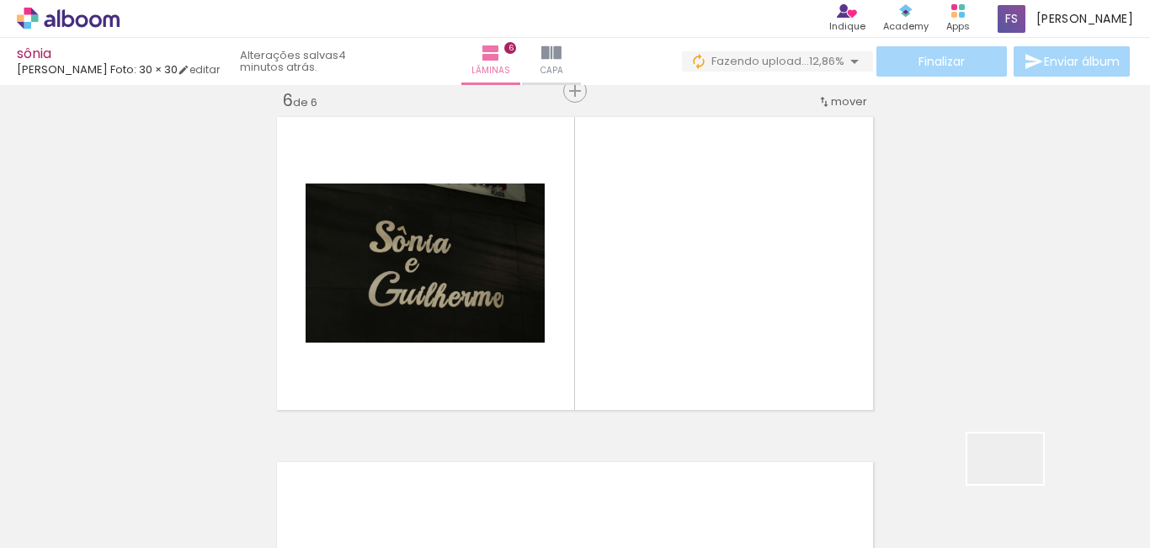
drag, startPoint x: 1024, startPoint y: 494, endPoint x: 736, endPoint y: 336, distance: 329.3
click at [736, 336] on quentale-workspace at bounding box center [575, 274] width 1150 height 548
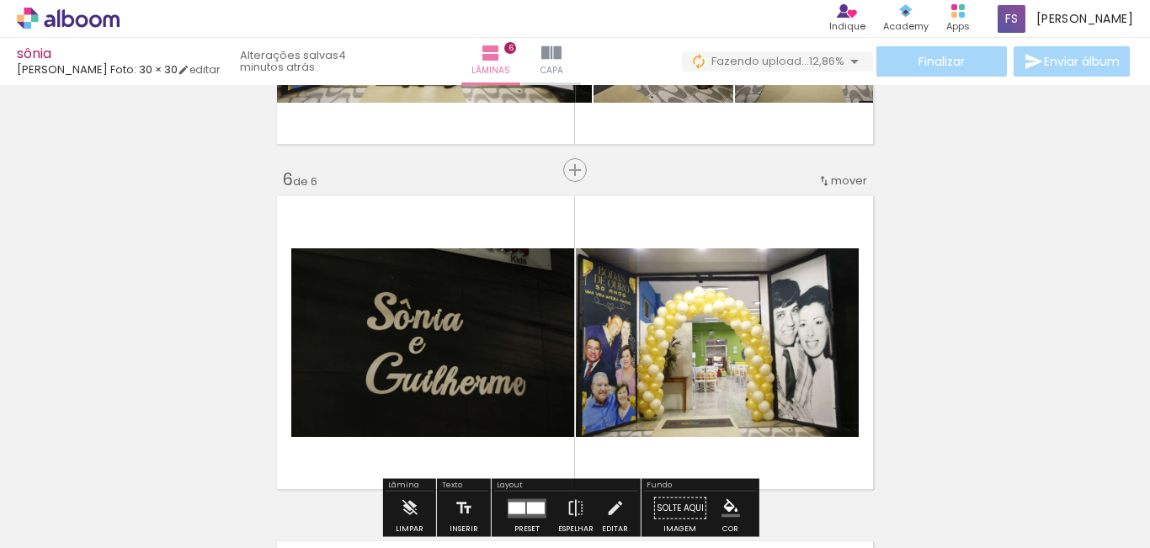
scroll to position [1663, 0]
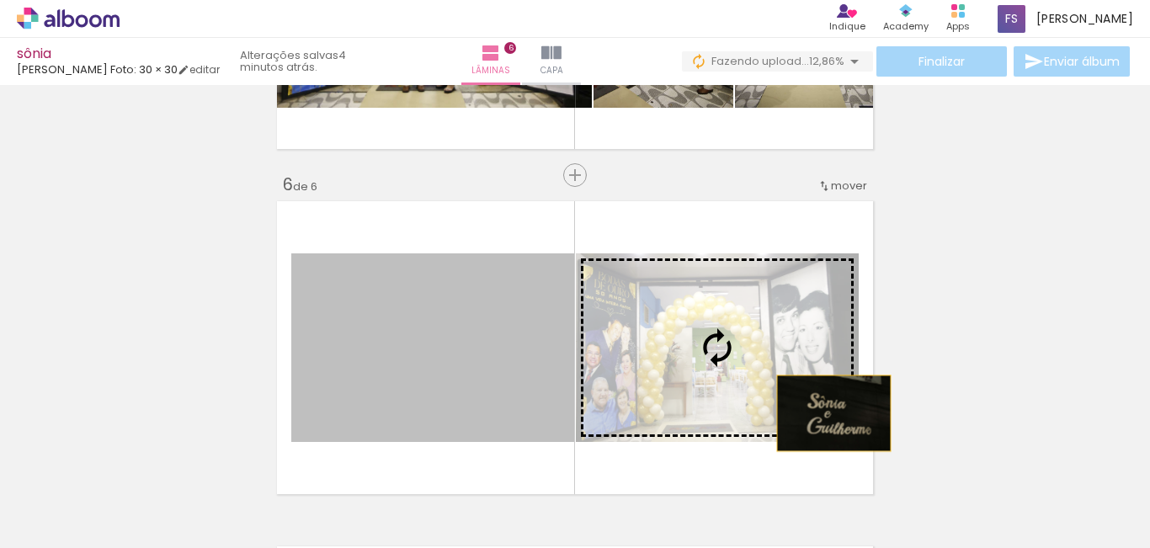
drag, startPoint x: 468, startPoint y: 327, endPoint x: 790, endPoint y: 393, distance: 328.4
click at [920, 455] on quentale-workspace at bounding box center [575, 274] width 1150 height 548
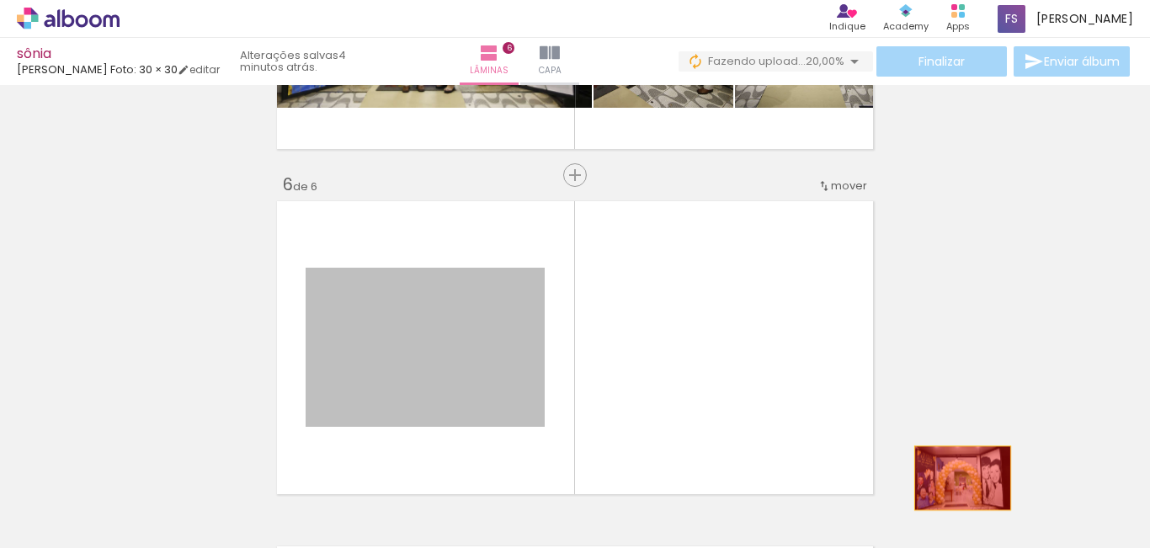
drag, startPoint x: 444, startPoint y: 336, endPoint x: 957, endPoint y: 478, distance: 532.8
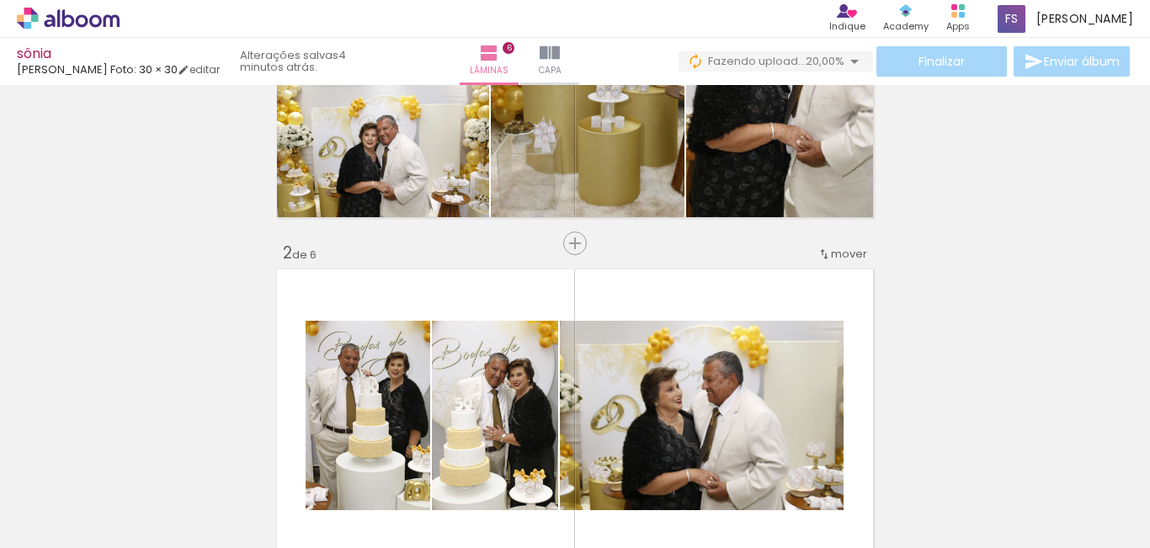
scroll to position [317, 0]
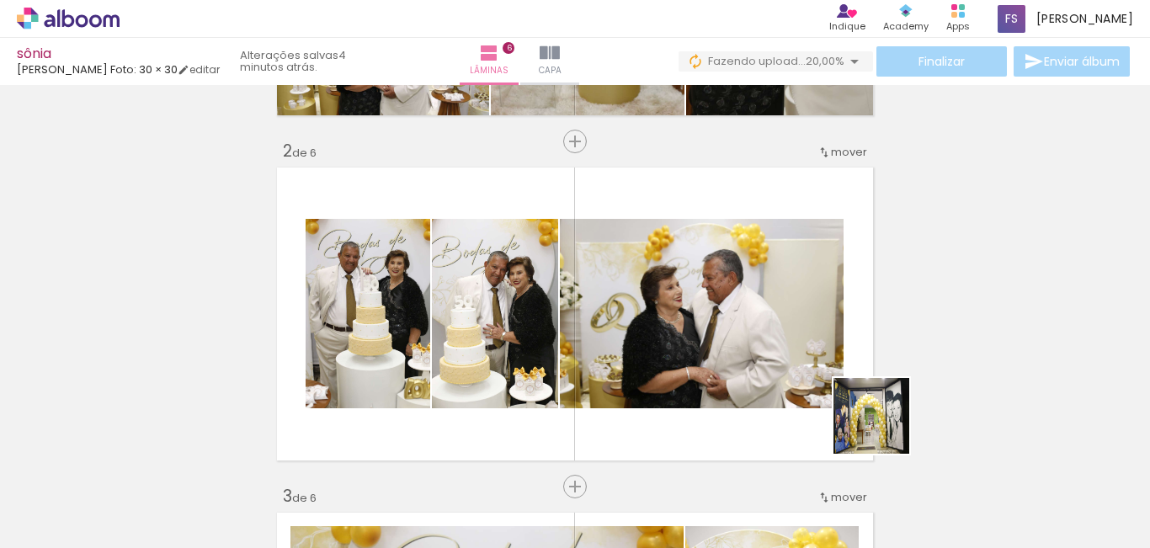
drag, startPoint x: 1036, startPoint y: 487, endPoint x: 961, endPoint y: 439, distance: 89.4
click at [756, 387] on quentale-workspace at bounding box center [575, 274] width 1150 height 548
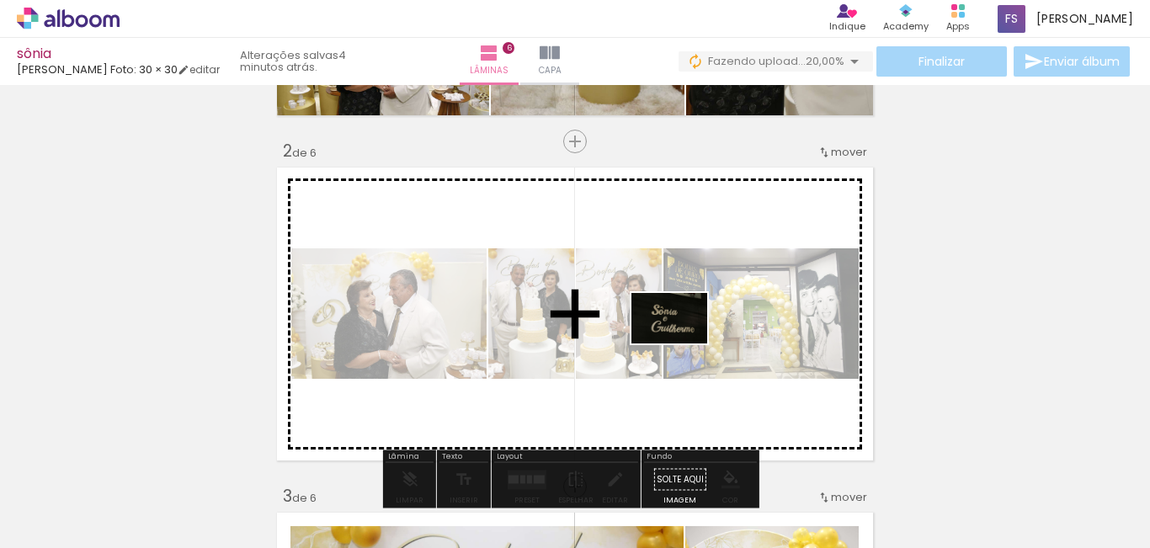
drag, startPoint x: 1118, startPoint y: 492, endPoint x: 633, endPoint y: 312, distance: 517.3
click at [633, 312] on quentale-workspace at bounding box center [575, 274] width 1150 height 548
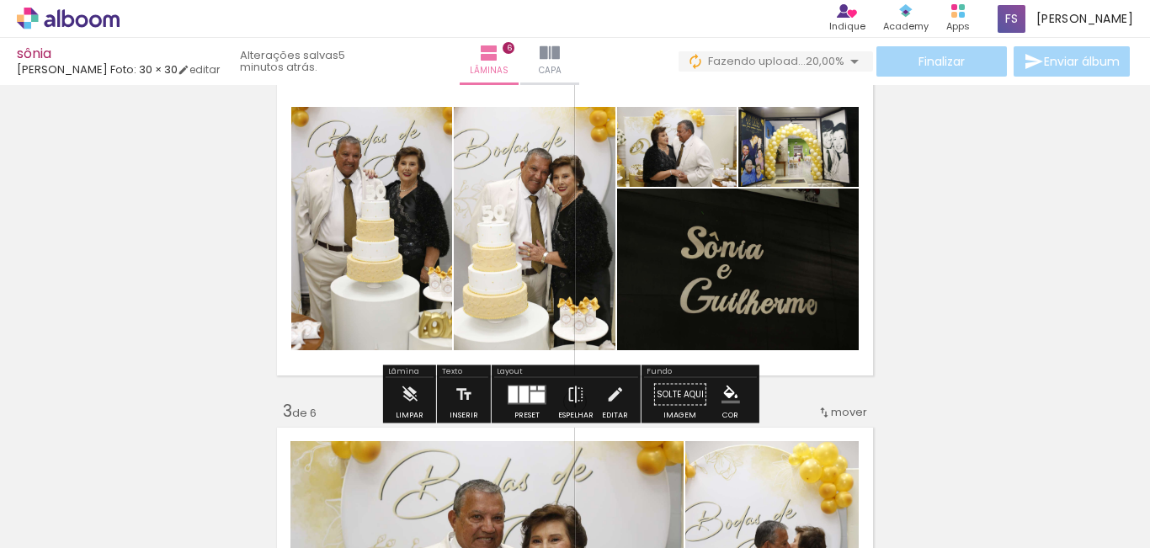
scroll to position [401, 0]
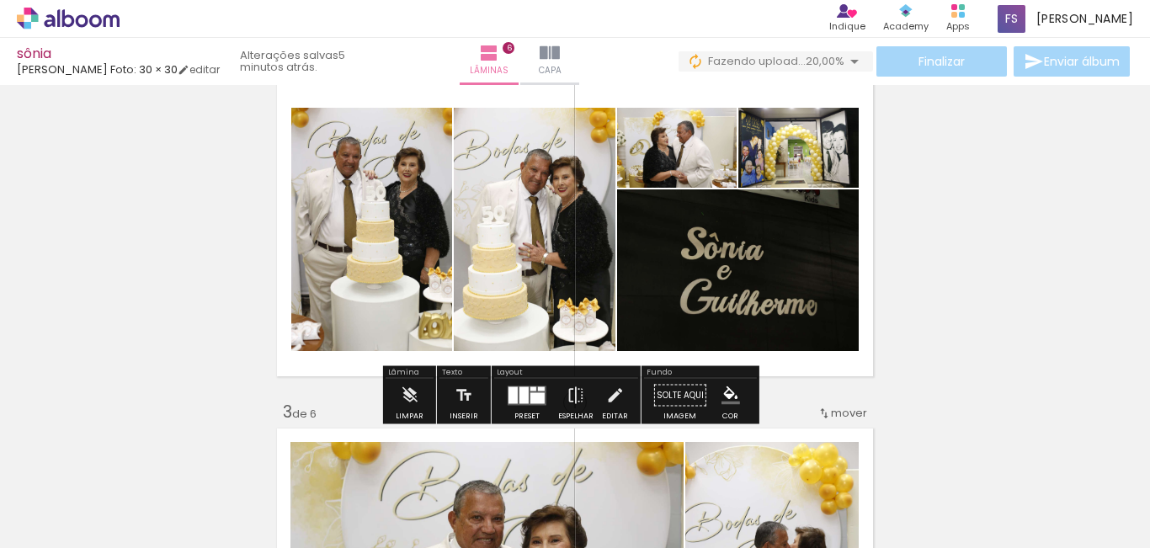
click at [521, 404] on quentale-layouter at bounding box center [527, 395] width 39 height 19
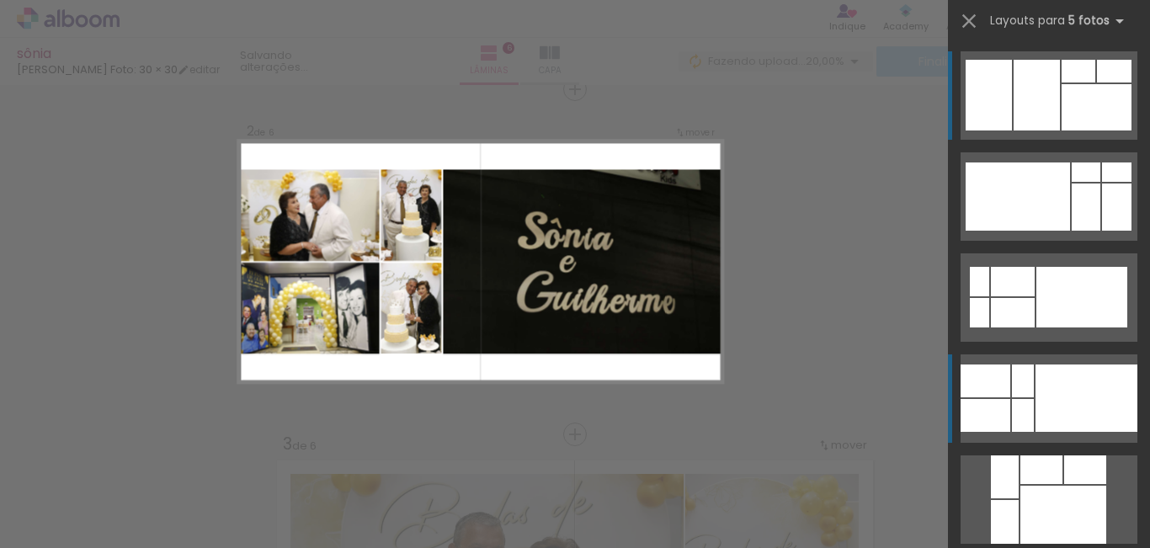
scroll to position [367, 0]
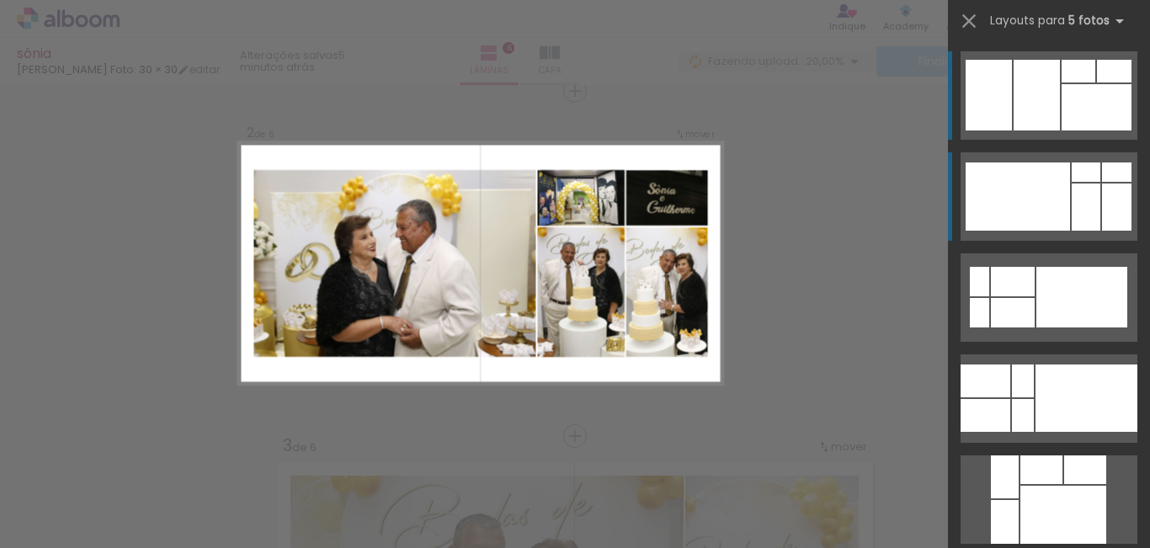
click at [1091, 203] on div at bounding box center [1086, 207] width 29 height 47
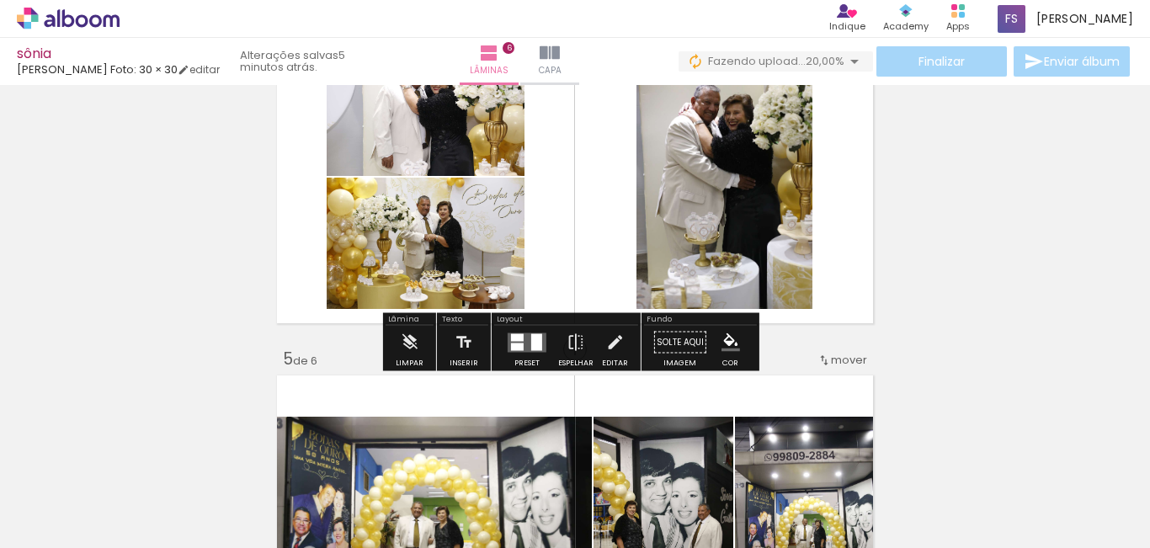
scroll to position [1125, 0]
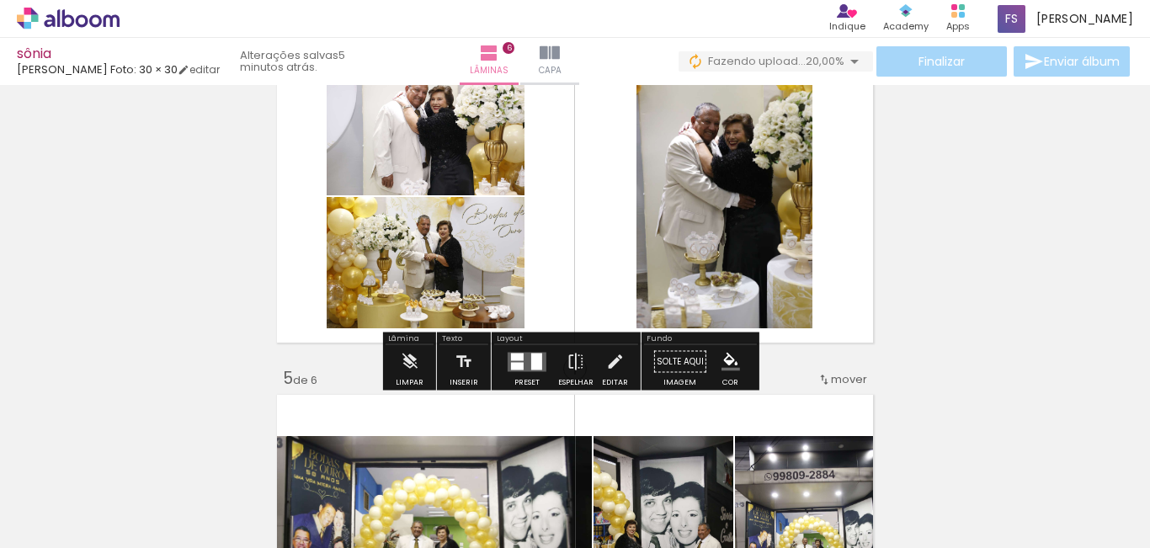
click at [522, 362] on quentale-layouter at bounding box center [527, 361] width 39 height 19
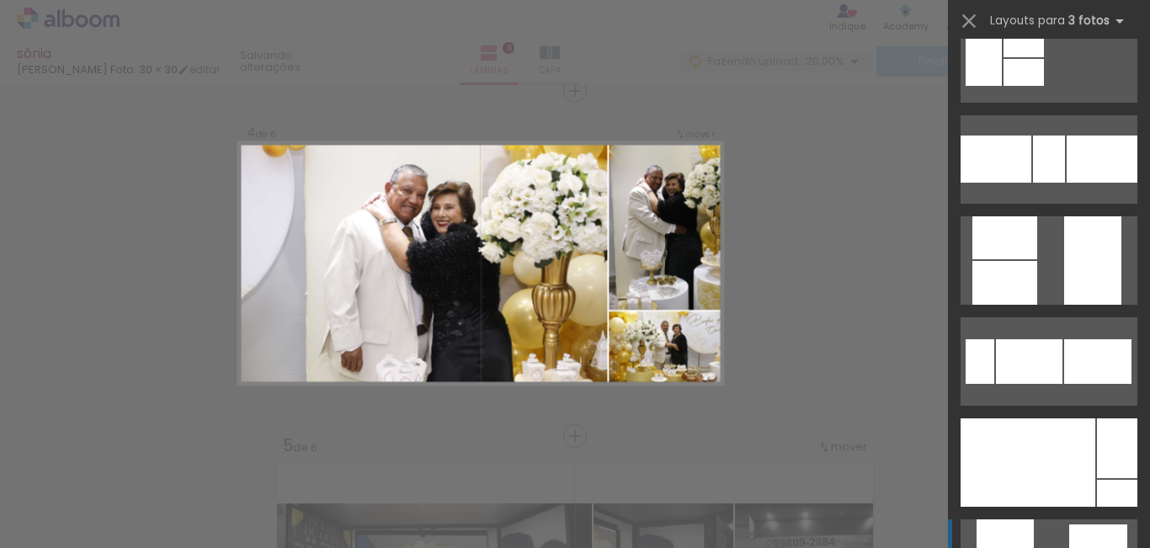
scroll to position [589, 0]
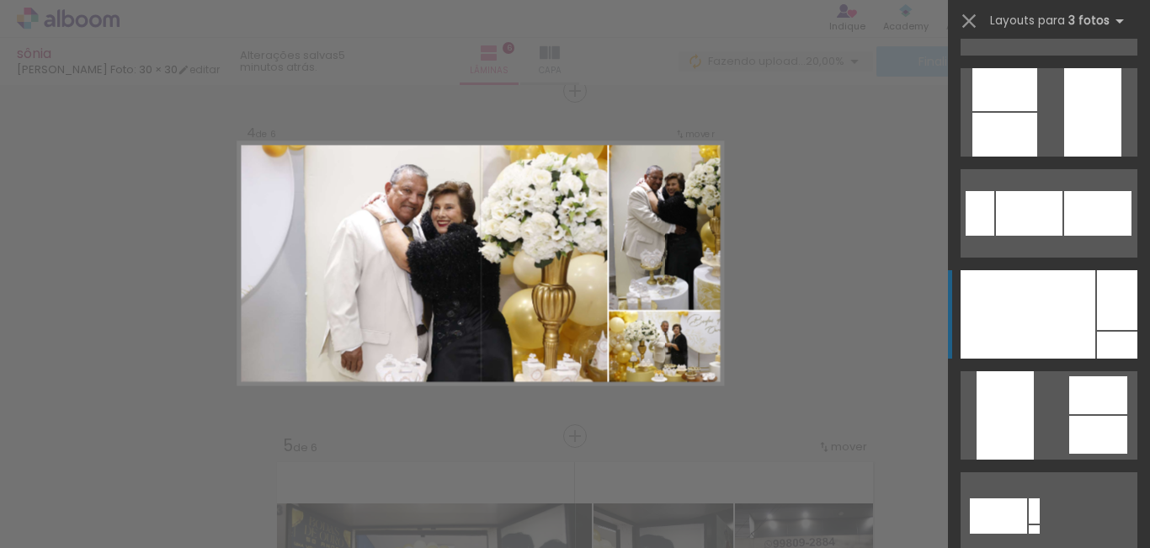
click at [1061, 307] on div at bounding box center [1028, 314] width 135 height 88
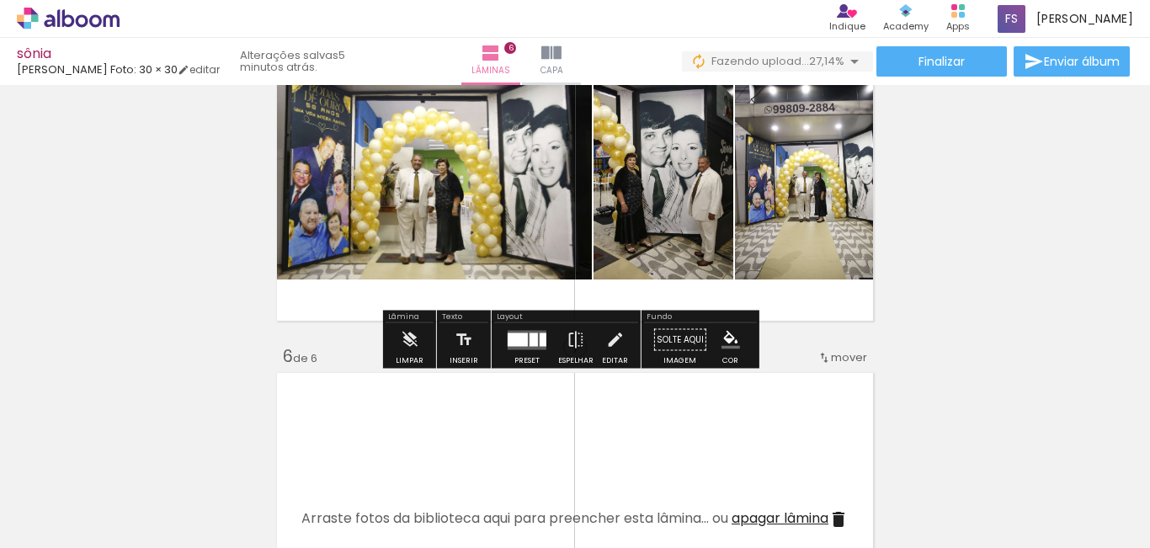
scroll to position [1394, 0]
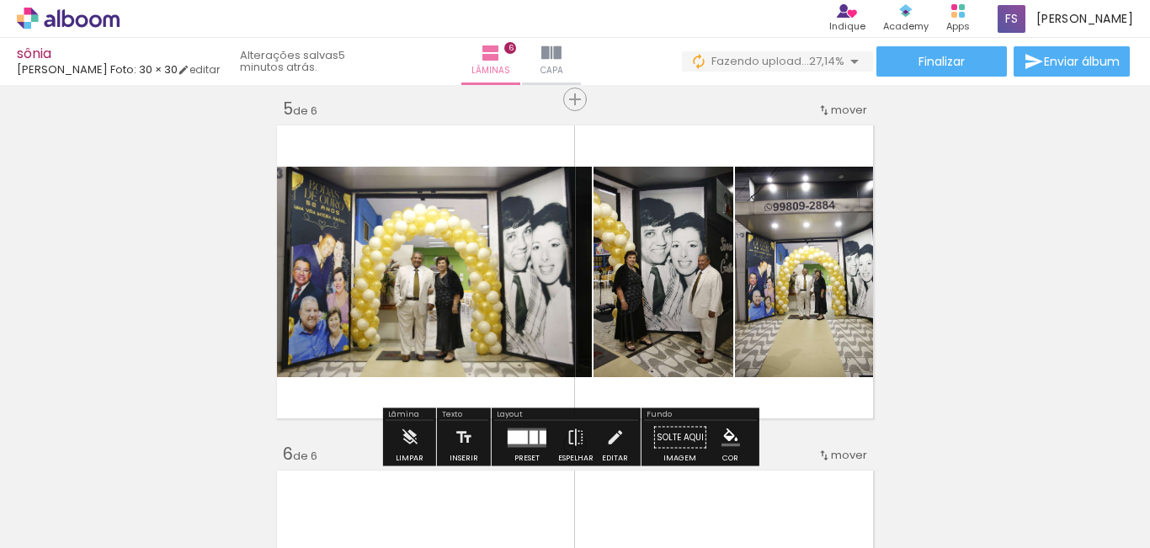
click at [519, 427] on div at bounding box center [526, 438] width 45 height 34
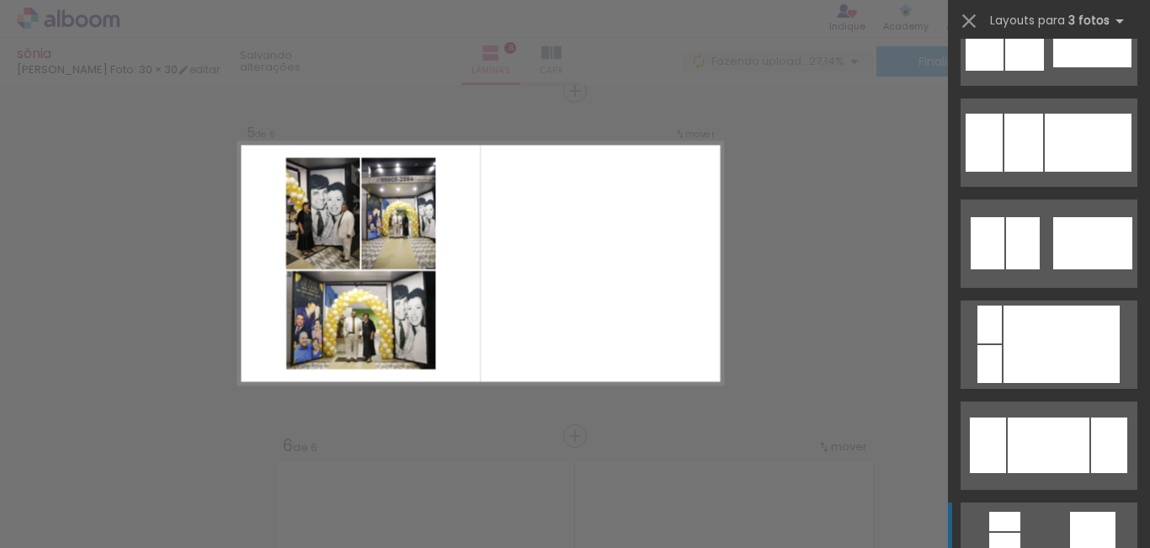
scroll to position [1532, 0]
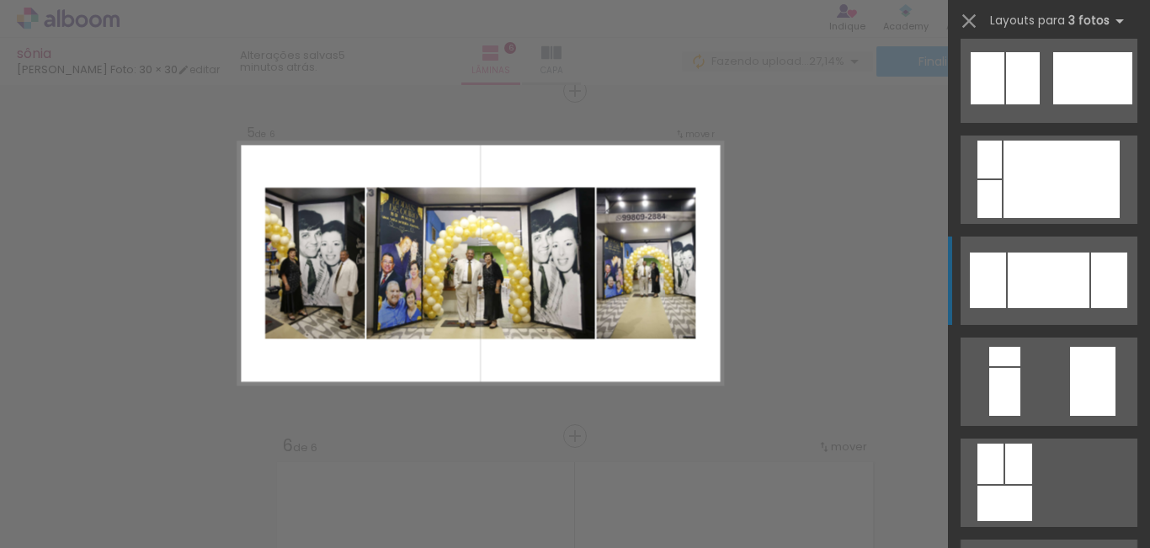
click at [1058, 218] on div at bounding box center [1061, 179] width 116 height 77
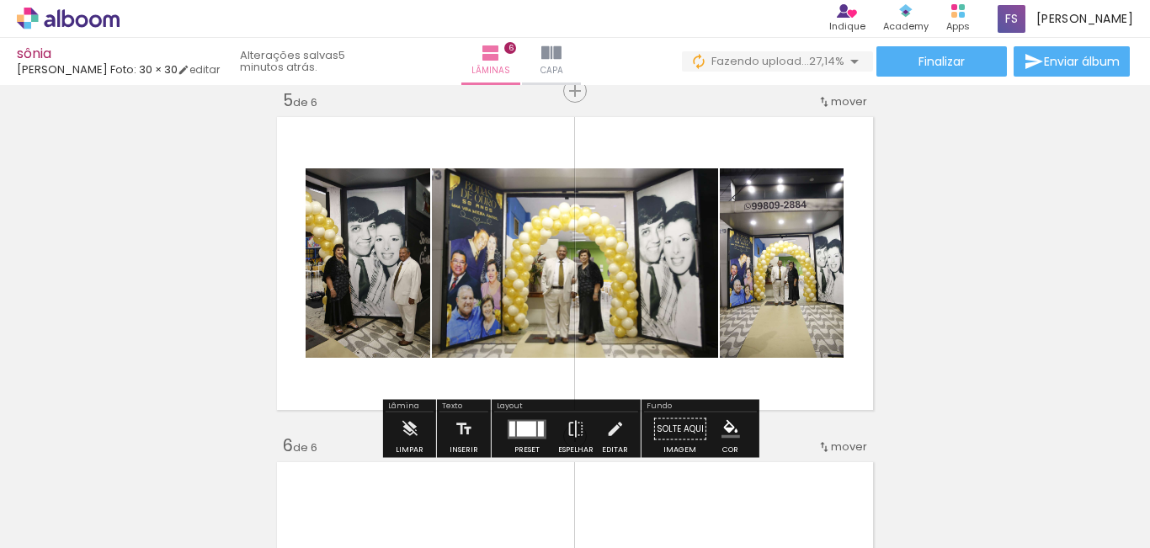
click at [531, 430] on div at bounding box center [526, 428] width 19 height 15
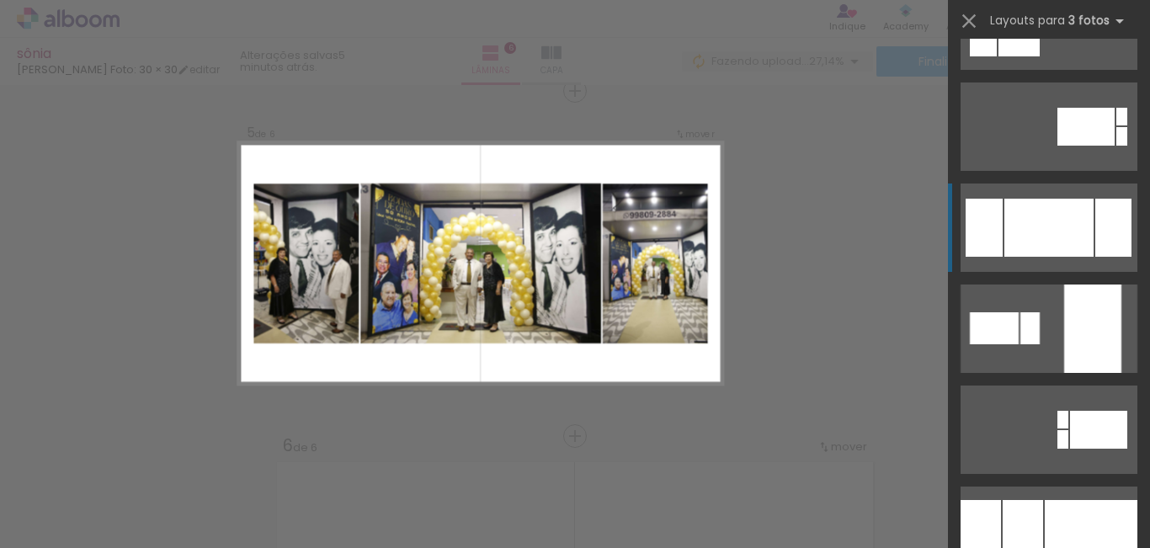
scroll to position [3148, 0]
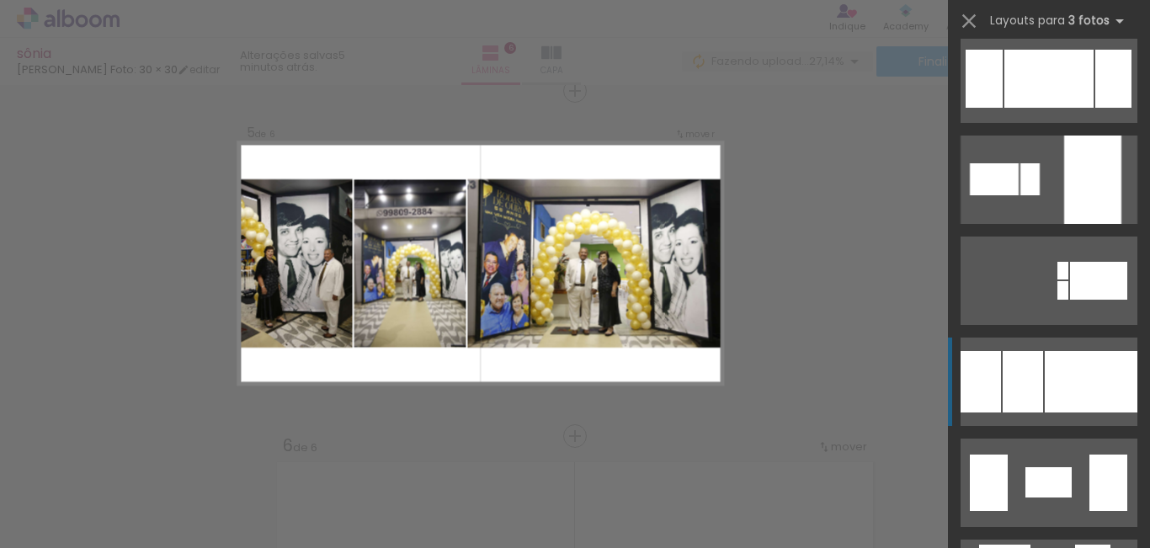
click at [1065, 370] on div at bounding box center [1091, 381] width 93 height 61
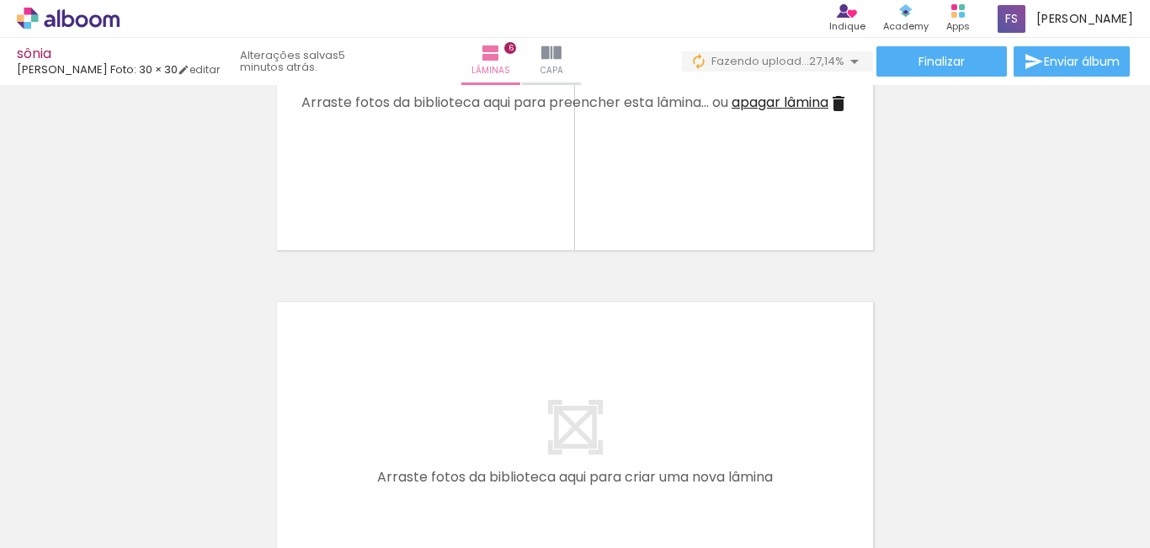
scroll to position [0, 1553]
drag, startPoint x: 422, startPoint y: 503, endPoint x: 434, endPoint y: 492, distance: 16.7
click at [423, 519] on div at bounding box center [406, 492] width 83 height 56
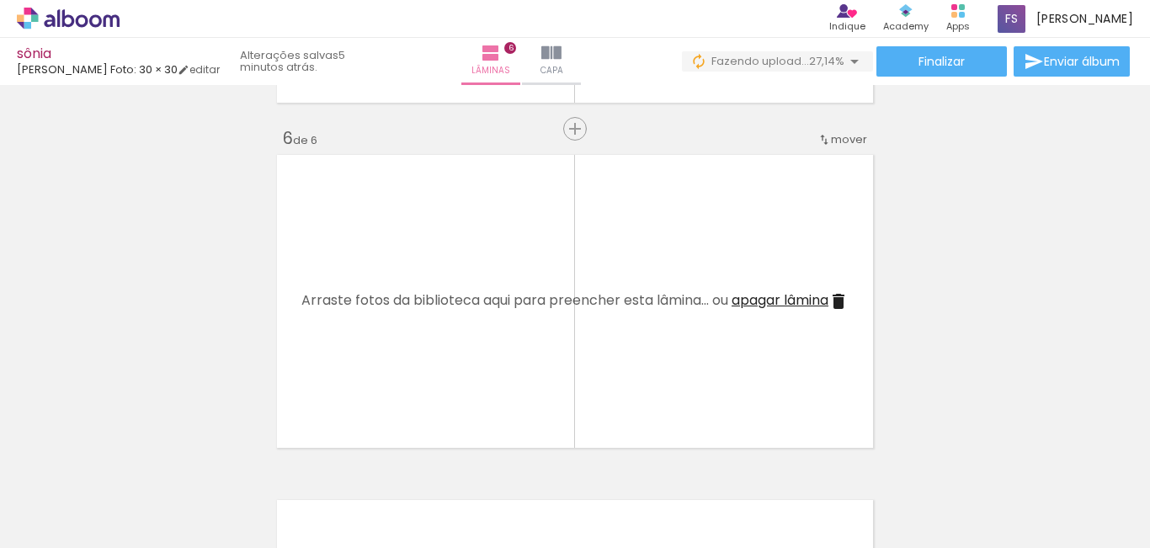
scroll to position [1739, 0]
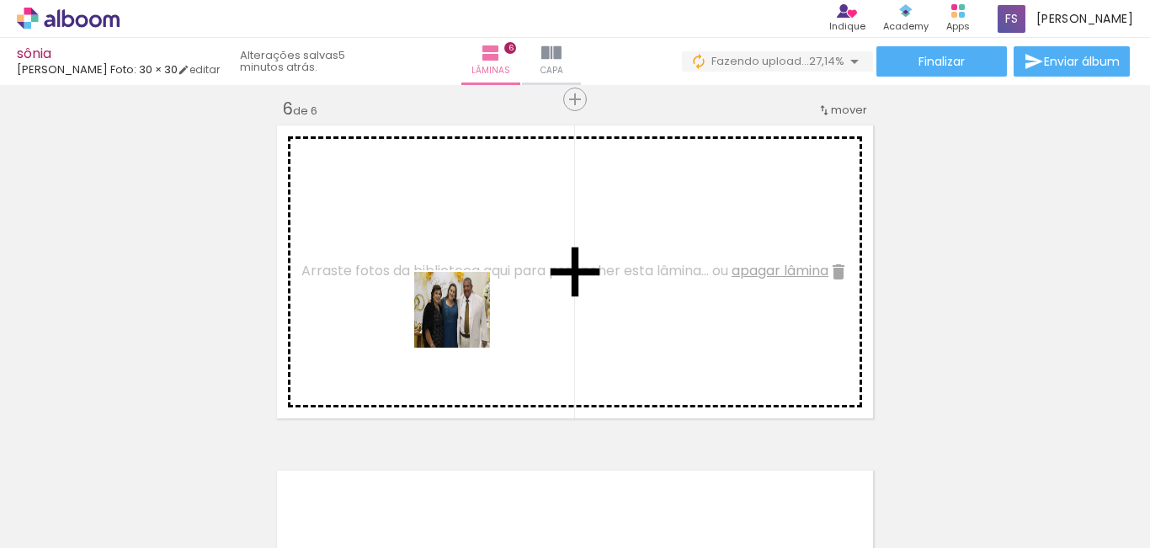
drag, startPoint x: 422, startPoint y: 492, endPoint x: 465, endPoint y: 322, distance: 175.4
click at [465, 322] on quentale-workspace at bounding box center [575, 274] width 1150 height 548
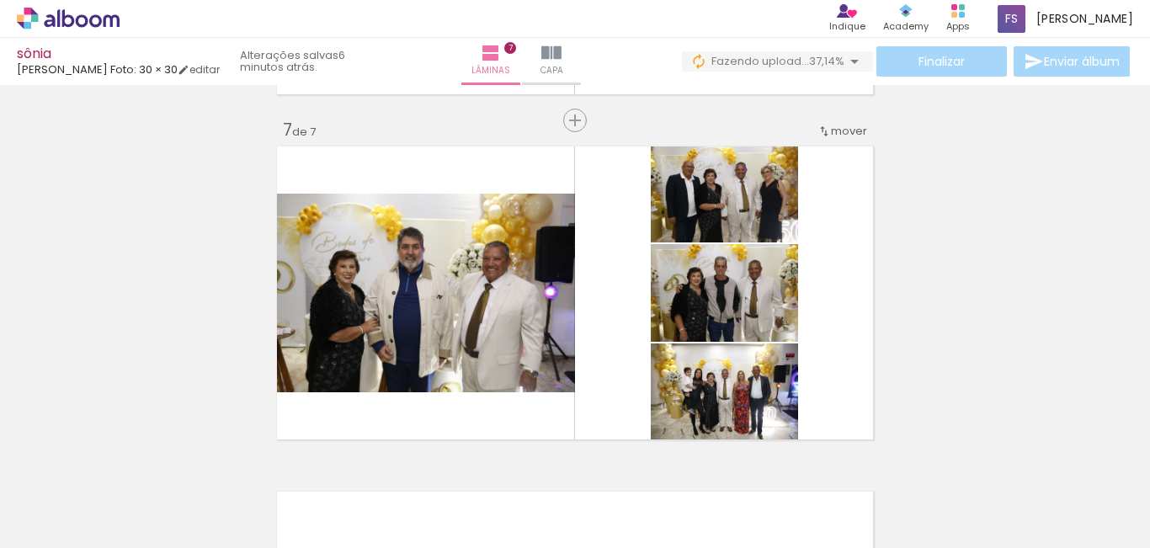
scroll to position [2177, 0]
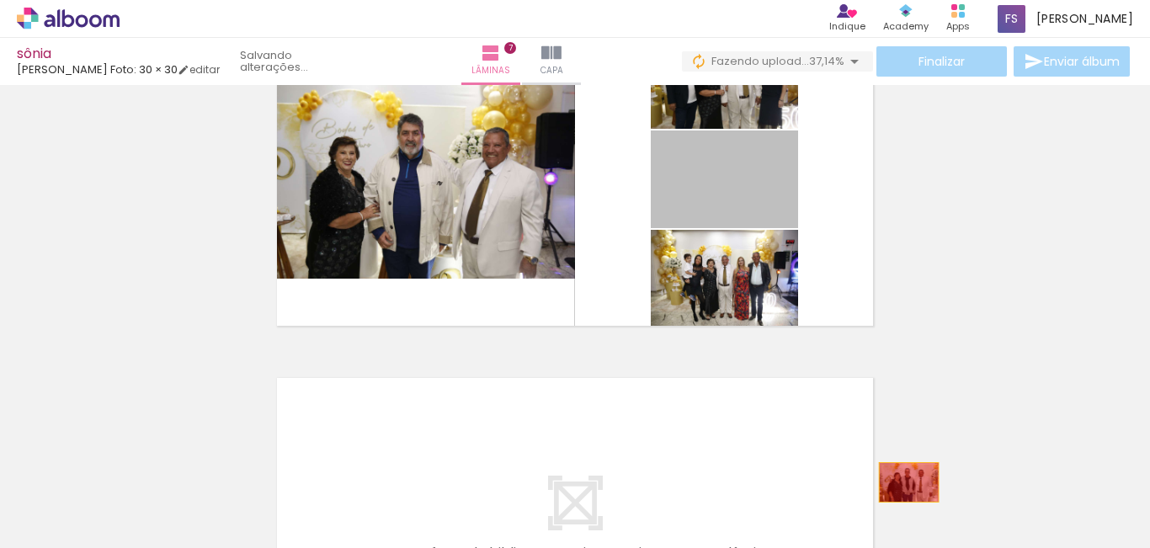
drag, startPoint x: 732, startPoint y: 209, endPoint x: 902, endPoint y: 482, distance: 322.6
click at [902, 482] on quentale-workspace at bounding box center [575, 274] width 1150 height 548
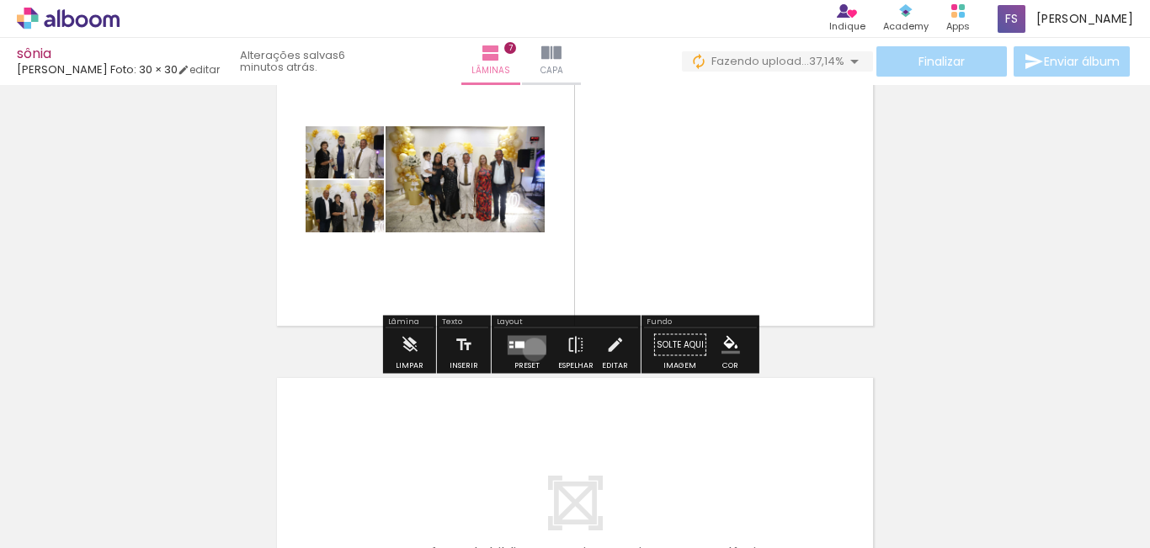
click at [530, 349] on quentale-layouter at bounding box center [527, 344] width 39 height 19
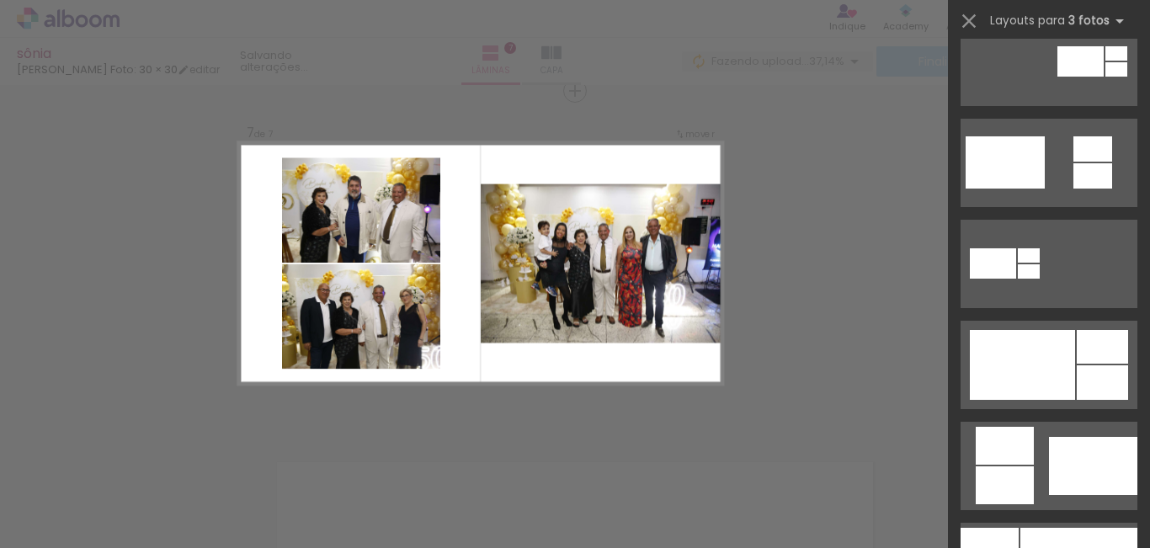
scroll to position [758, 0]
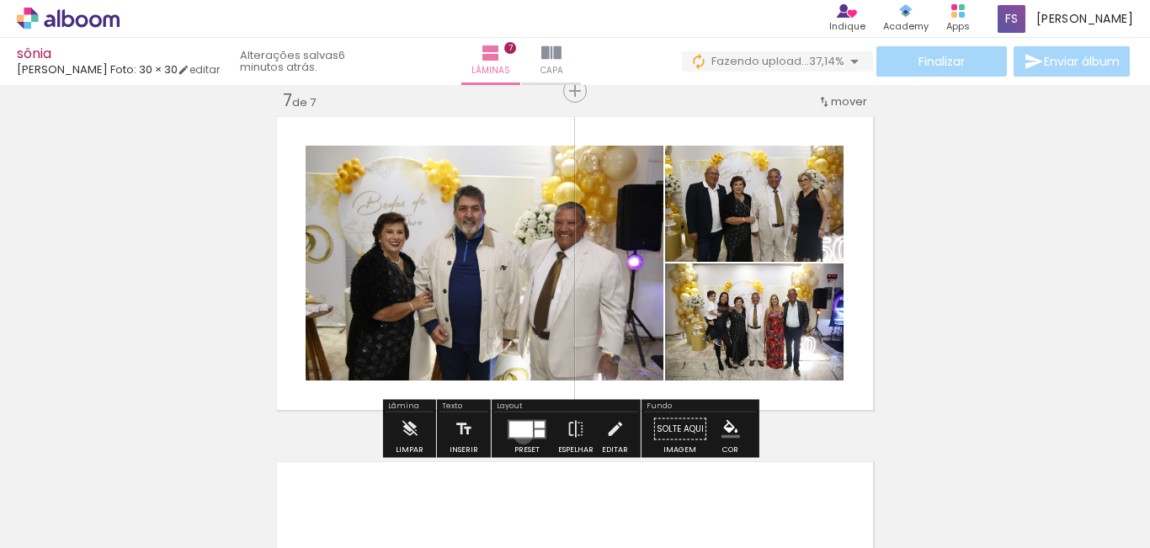
click at [519, 434] on div at bounding box center [521, 429] width 24 height 16
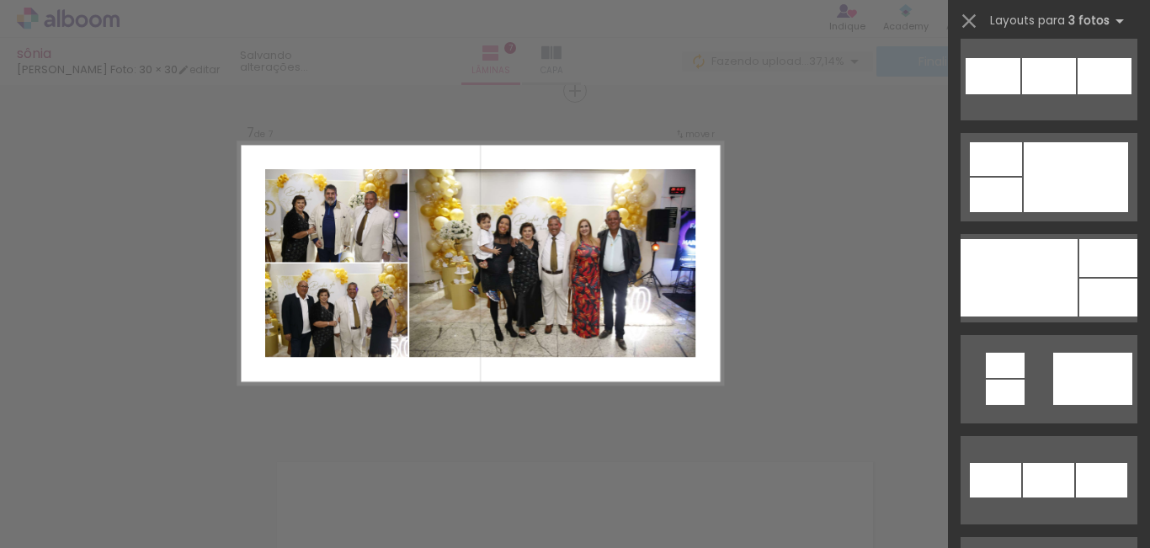
scroll to position [1751, 0]
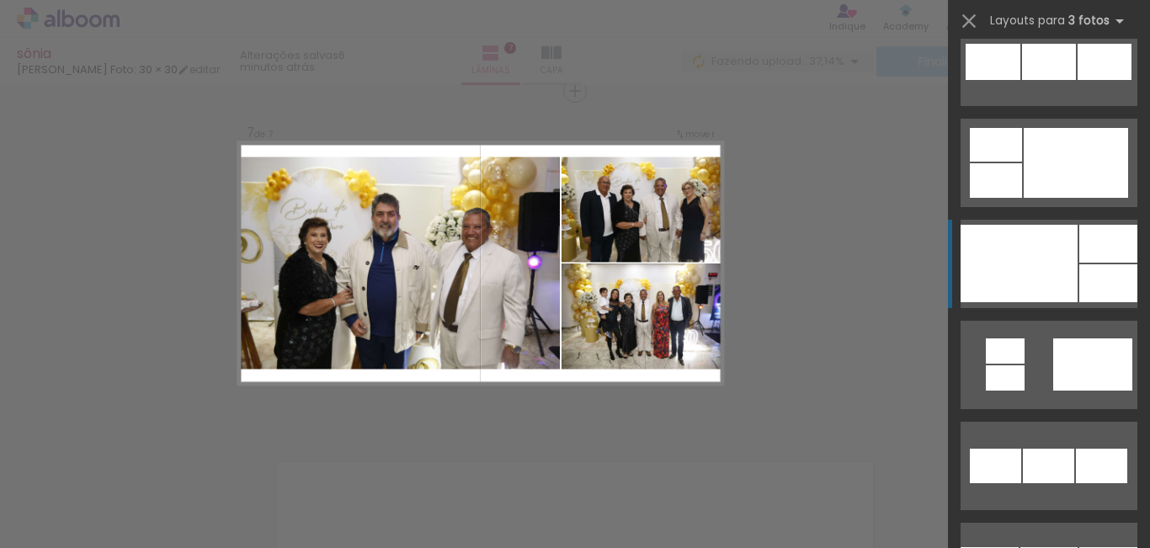
click at [1056, 247] on div at bounding box center [1019, 263] width 117 height 77
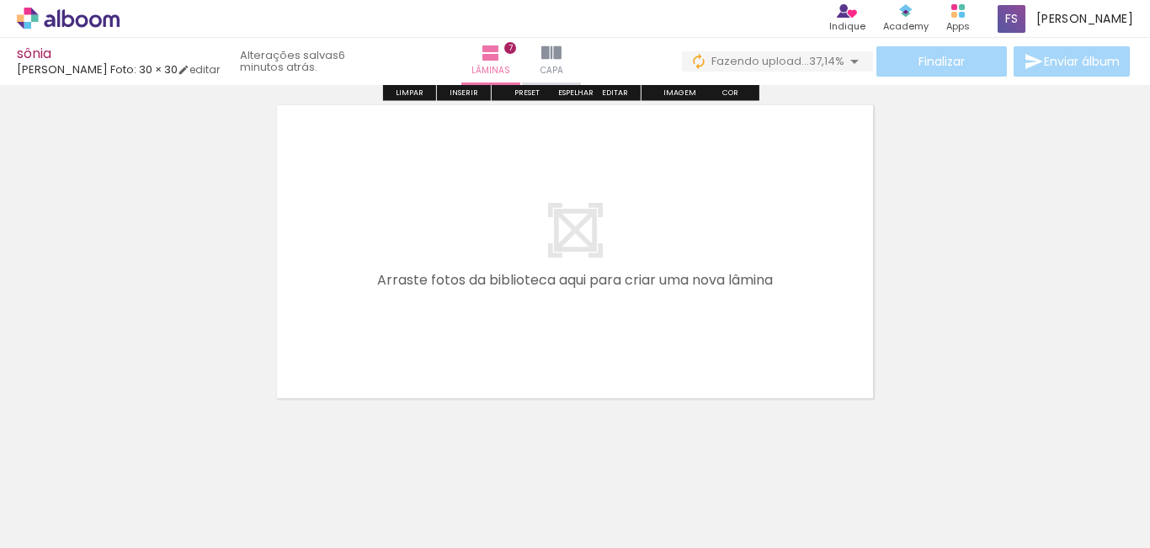
scroll to position [2469, 0]
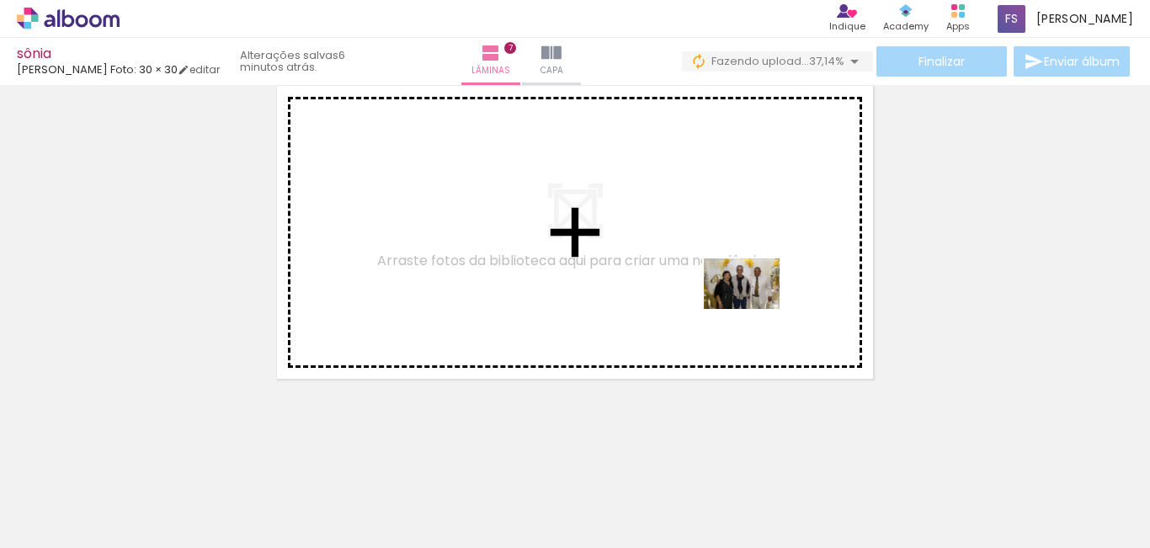
drag, startPoint x: 879, startPoint y: 483, endPoint x: 754, endPoint y: 309, distance: 214.2
click at [754, 309] on quentale-workspace at bounding box center [575, 274] width 1150 height 548
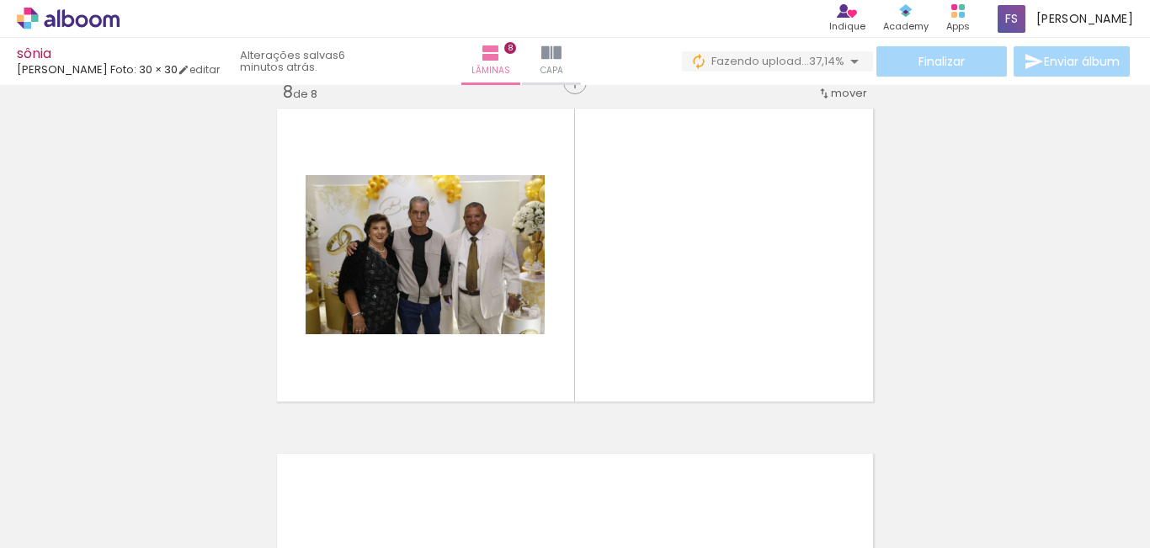
scroll to position [2438, 0]
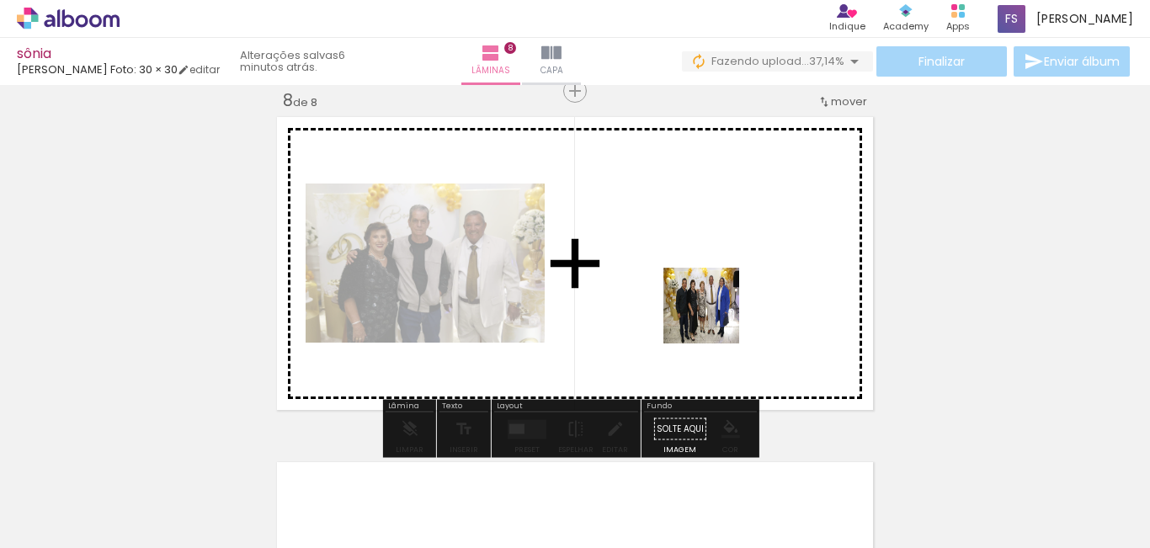
drag, startPoint x: 976, startPoint y: 480, endPoint x: 714, endPoint y: 318, distance: 307.7
click at [714, 318] on quentale-workspace at bounding box center [575, 274] width 1150 height 548
